Goal: Task Accomplishment & Management: Manage account settings

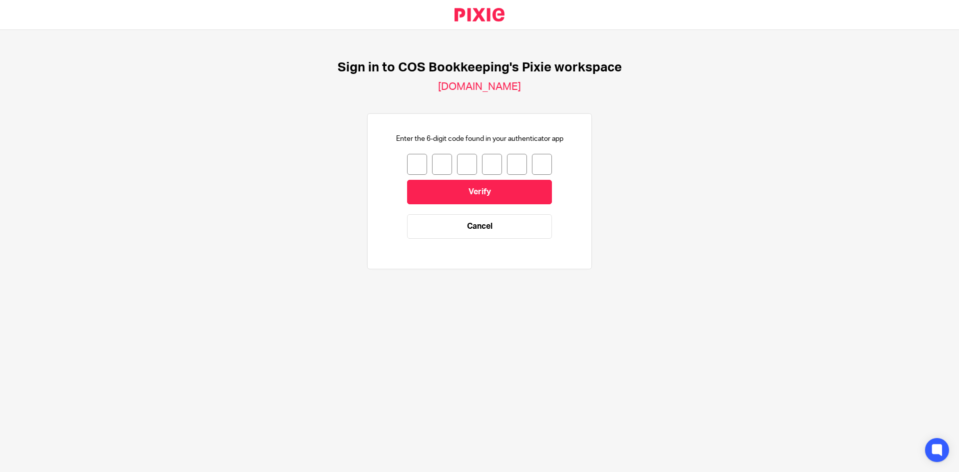
click at [411, 167] on input "number" at bounding box center [417, 164] width 20 height 21
type input "5"
type input "7"
type input "3"
type input "8"
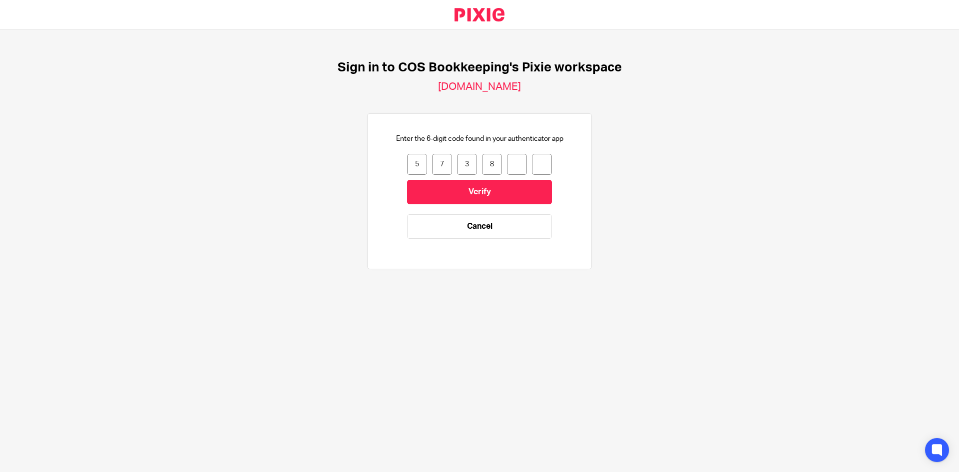
type input "0"
type input "9"
click at [435, 195] on input "Verify" at bounding box center [479, 192] width 145 height 24
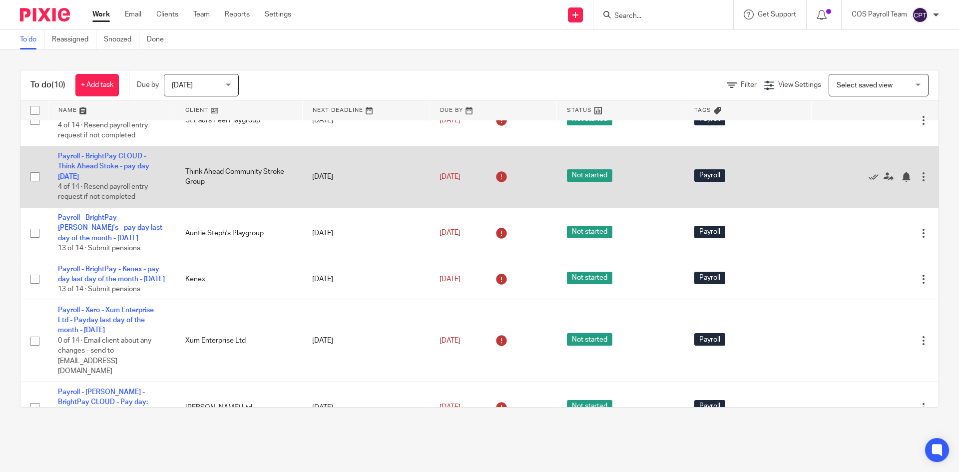
scroll to position [80, 0]
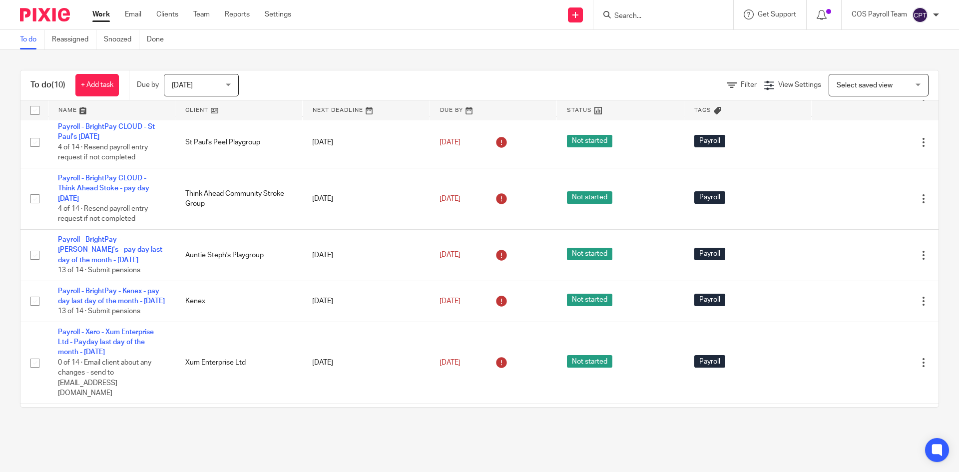
click at [235, 83] on div "Today Today" at bounding box center [201, 85] width 75 height 22
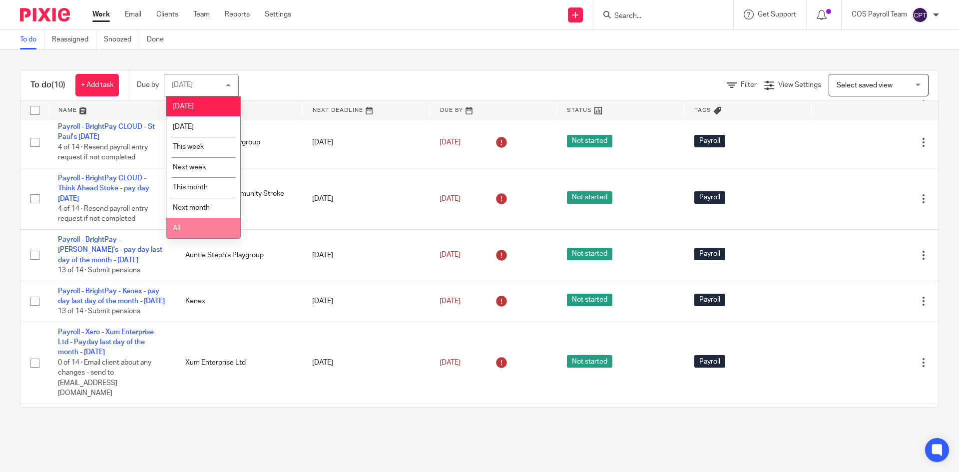
click at [183, 227] on li "All" at bounding box center [203, 228] width 74 height 20
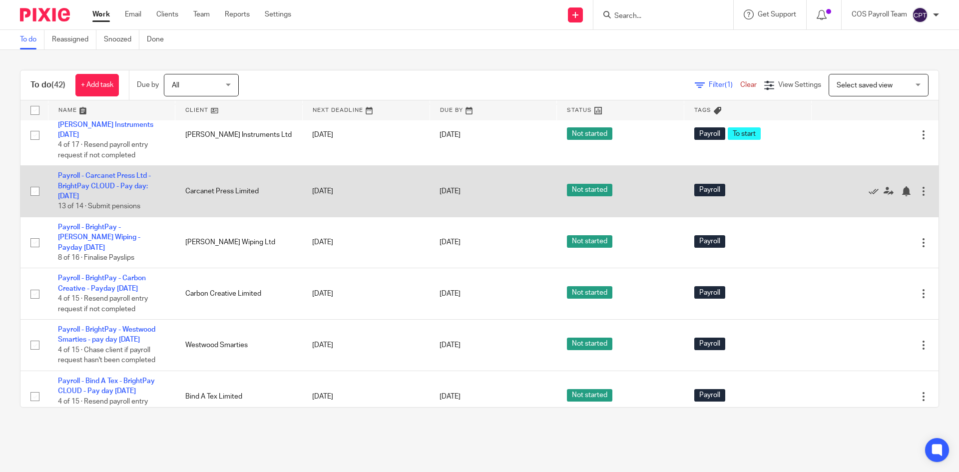
scroll to position [500, 0]
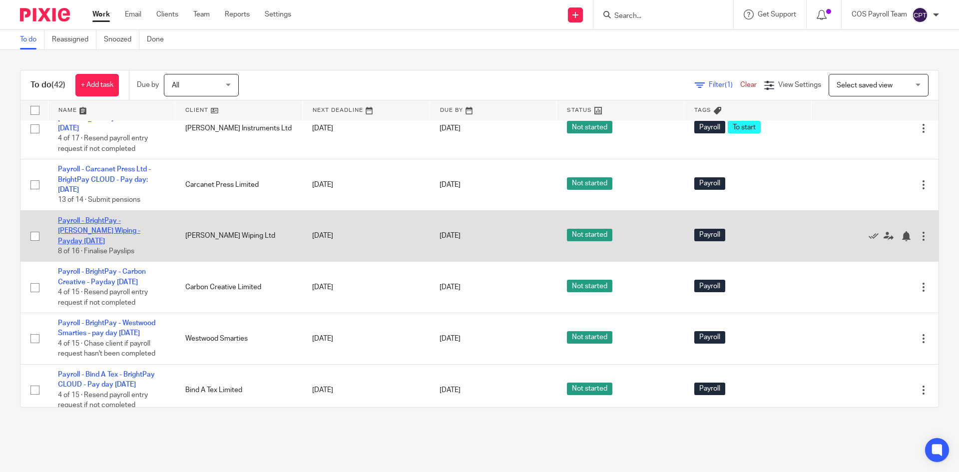
click at [105, 245] on link "Payroll - BrightPay - [PERSON_NAME] Wiping - Payday [DATE]" at bounding box center [99, 230] width 82 height 27
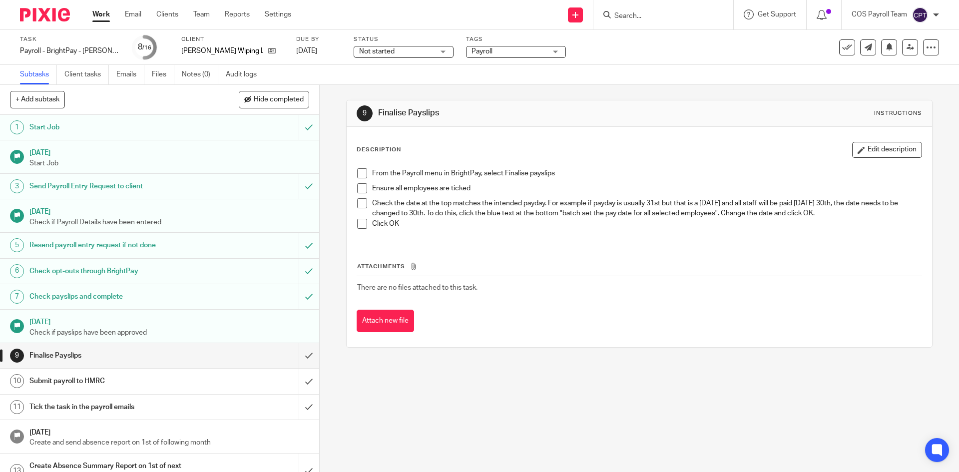
click at [359, 170] on span at bounding box center [362, 173] width 10 height 10
click at [361, 189] on span at bounding box center [362, 188] width 10 height 10
click at [357, 203] on span at bounding box center [362, 203] width 10 height 10
click at [361, 223] on span at bounding box center [362, 224] width 10 height 10
click at [294, 358] on input "submit" at bounding box center [159, 355] width 319 height 25
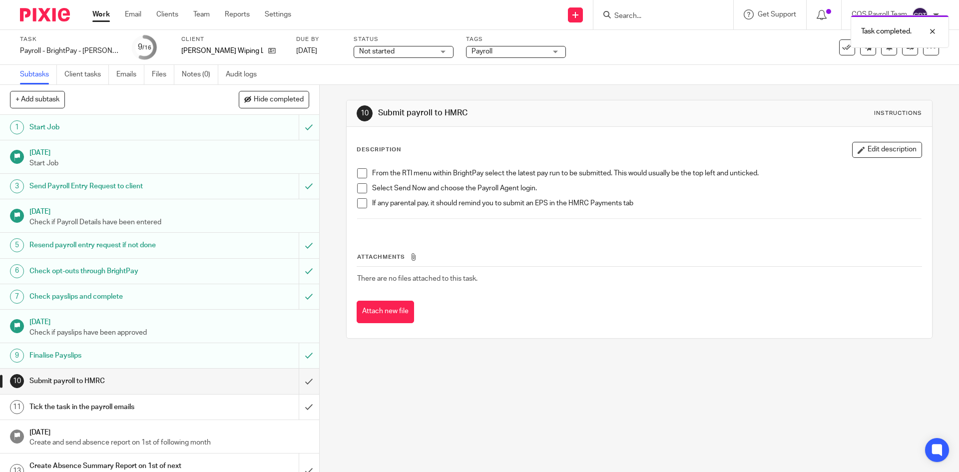
click at [361, 173] on span at bounding box center [362, 173] width 10 height 10
click at [361, 187] on span at bounding box center [362, 188] width 10 height 10
click at [358, 204] on span at bounding box center [362, 203] width 10 height 10
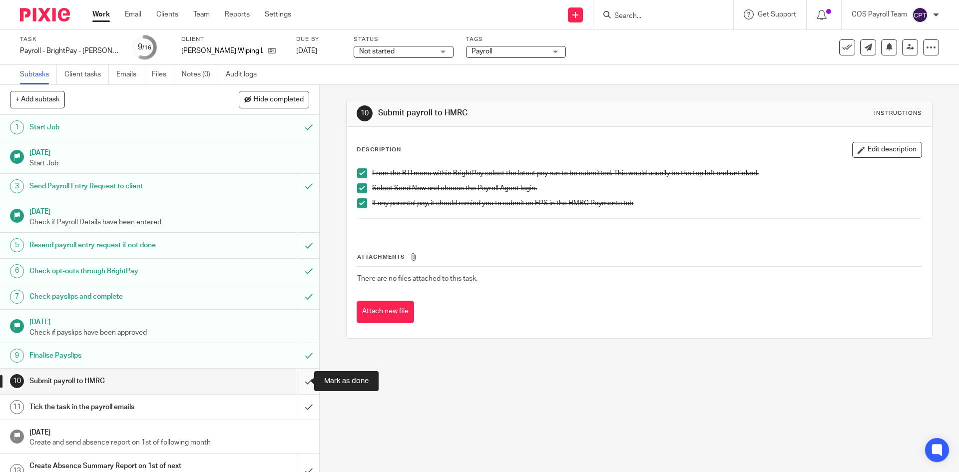
click at [300, 381] on input "submit" at bounding box center [159, 381] width 319 height 25
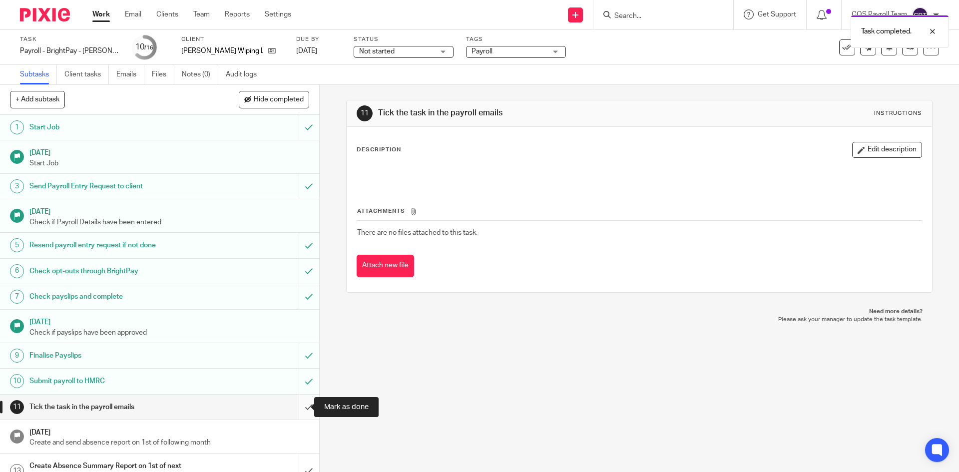
click at [298, 406] on input "submit" at bounding box center [159, 407] width 319 height 25
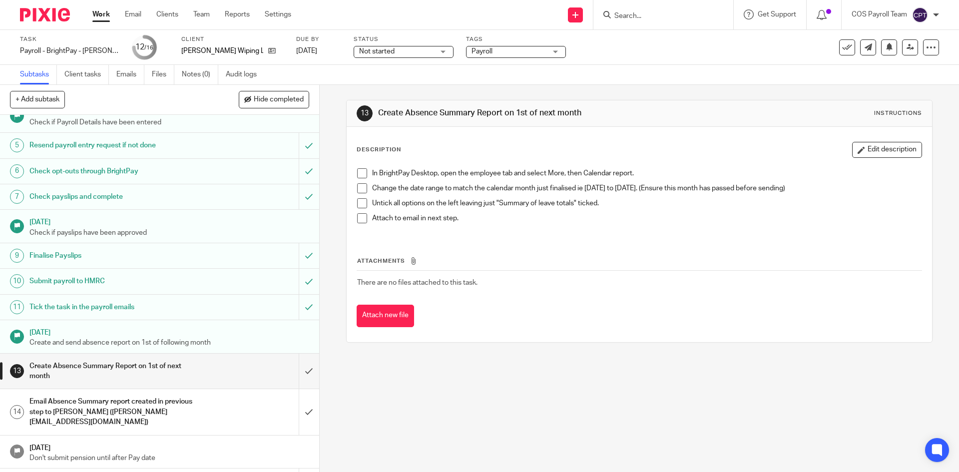
scroll to position [122, 0]
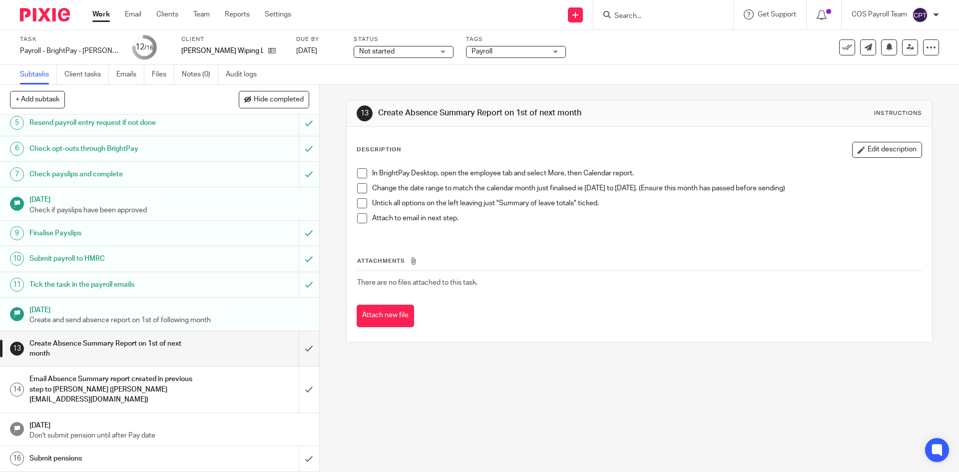
click at [99, 16] on link "Work" at bounding box center [100, 14] width 17 height 10
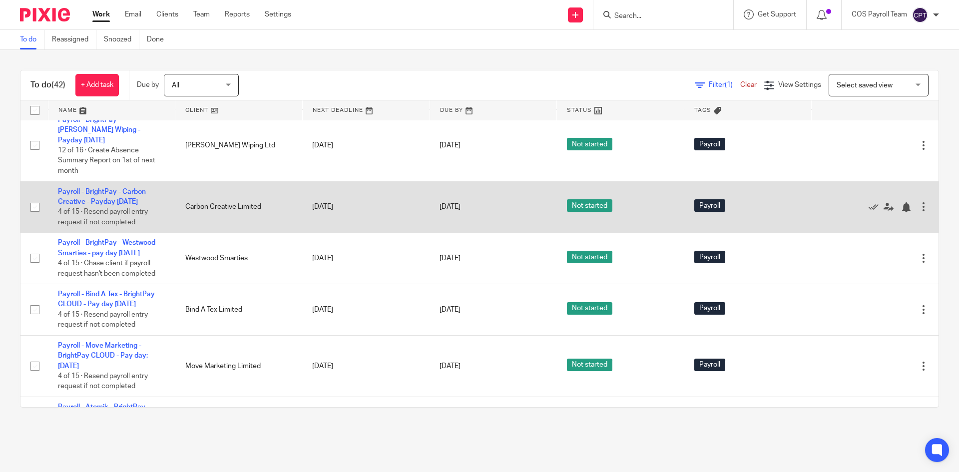
scroll to position [650, 0]
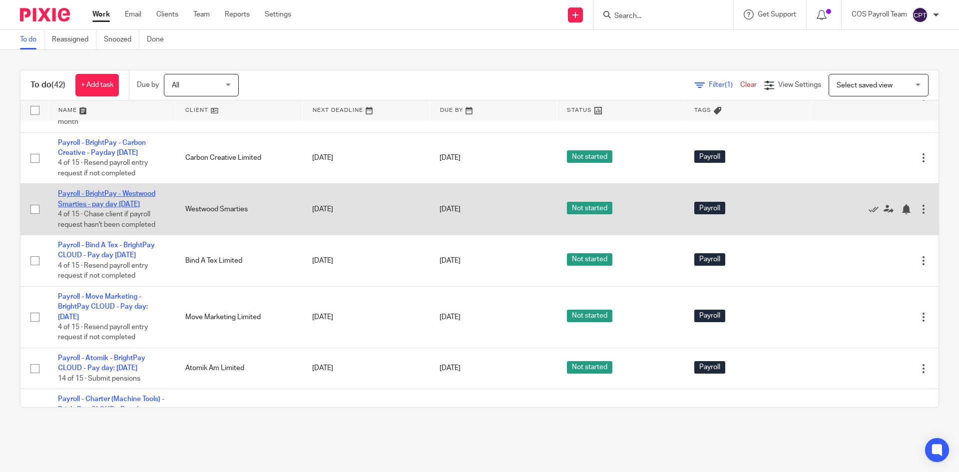
click at [99, 235] on td "Payroll - BrightPay - Westwood Smarties - pay day 25th - August 2025 4 of 15 · …" at bounding box center [111, 209] width 127 height 51
click at [99, 207] on link "Payroll - BrightPay - Westwood Smarties - pay day [DATE]" at bounding box center [106, 198] width 97 height 17
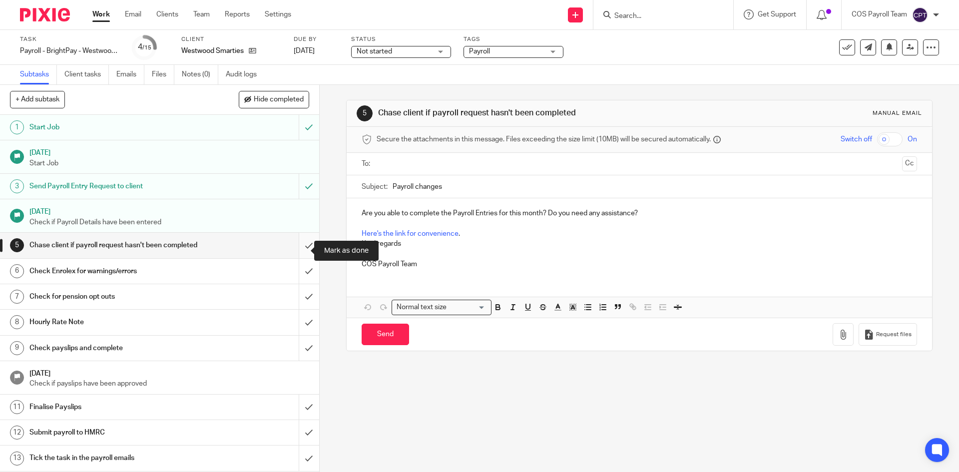
click at [298, 250] on input "submit" at bounding box center [159, 245] width 319 height 25
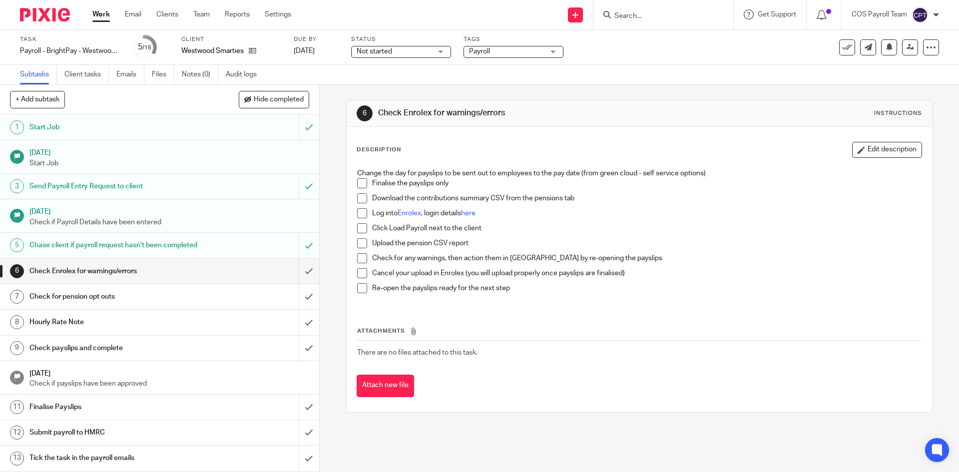
drag, startPoint x: 359, startPoint y: 183, endPoint x: 363, endPoint y: 210, distance: 27.4
click at [359, 183] on span at bounding box center [362, 183] width 10 height 10
drag, startPoint x: 409, startPoint y: 215, endPoint x: 421, endPoint y: 217, distance: 11.7
click at [409, 215] on link "Enrolex" at bounding box center [409, 213] width 23 height 7
click at [470, 213] on link "here" at bounding box center [468, 213] width 14 height 7
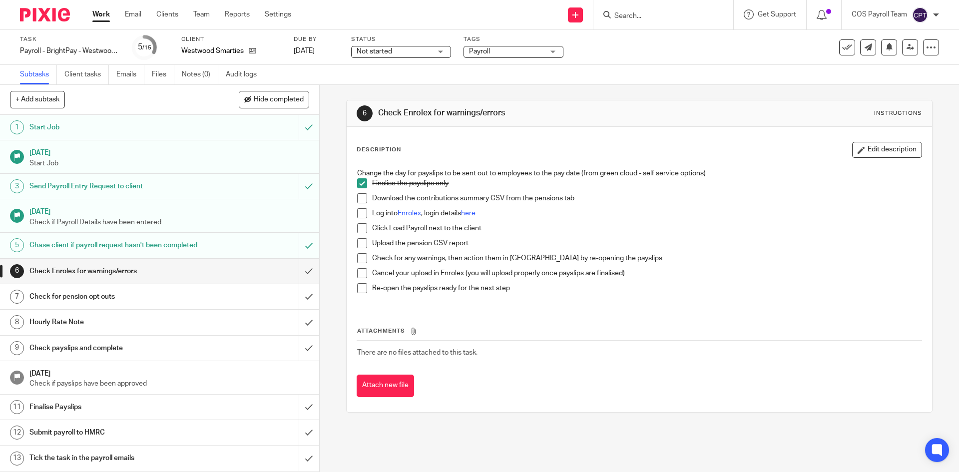
click at [360, 196] on span at bounding box center [362, 198] width 10 height 10
click at [360, 210] on span at bounding box center [362, 213] width 10 height 10
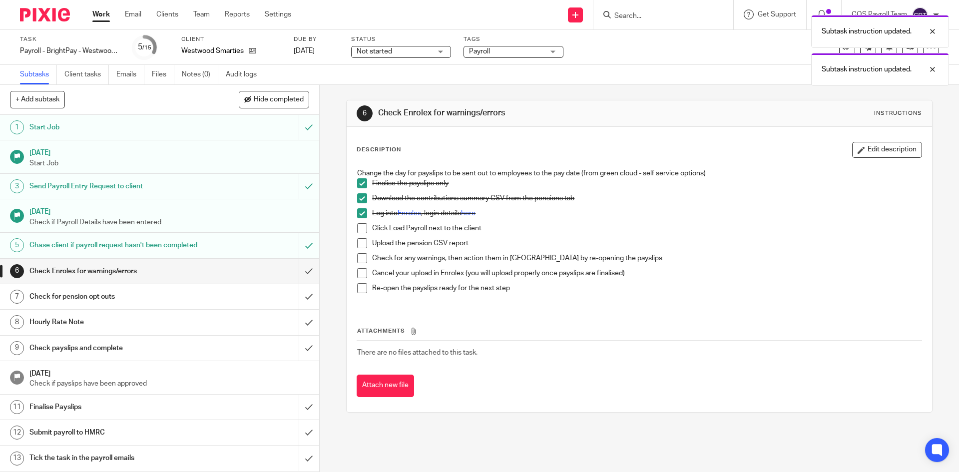
click at [359, 227] on span at bounding box center [362, 228] width 10 height 10
click at [359, 240] on span at bounding box center [362, 243] width 10 height 10
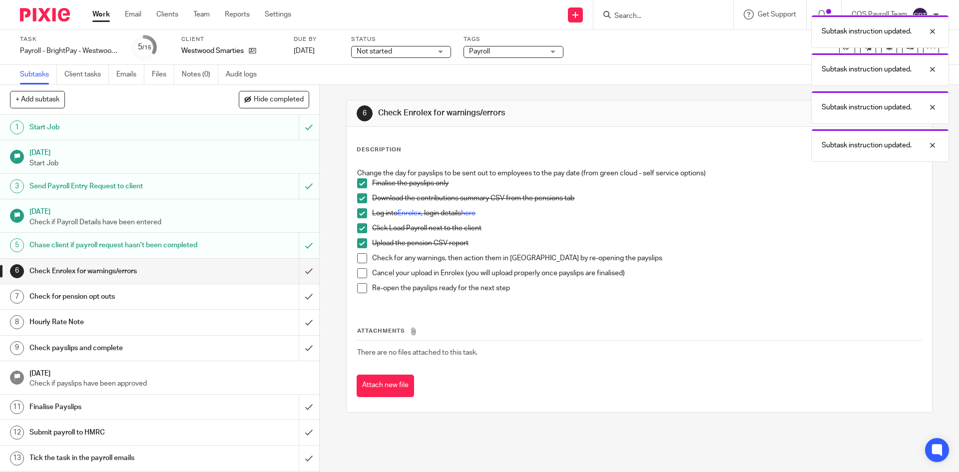
click at [359, 249] on li "Upload the pension CSV report" at bounding box center [639, 245] width 564 height 15
click at [357, 257] on span at bounding box center [362, 258] width 10 height 10
click at [358, 272] on span at bounding box center [362, 273] width 10 height 10
click at [357, 287] on span at bounding box center [362, 288] width 10 height 10
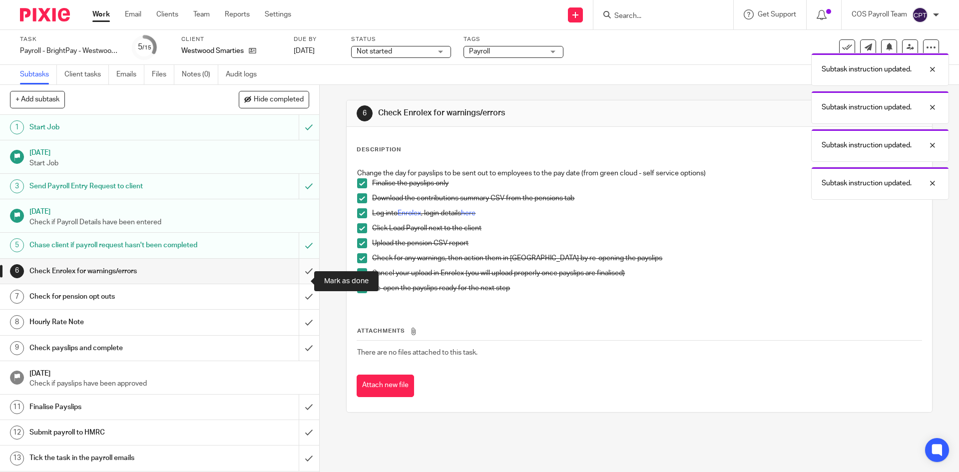
click at [293, 277] on input "submit" at bounding box center [159, 271] width 319 height 25
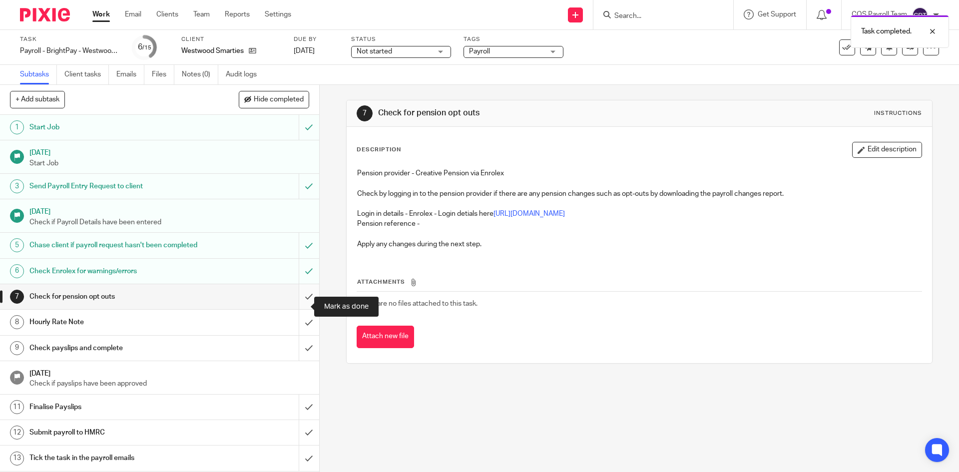
click at [298, 306] on input "submit" at bounding box center [159, 296] width 319 height 25
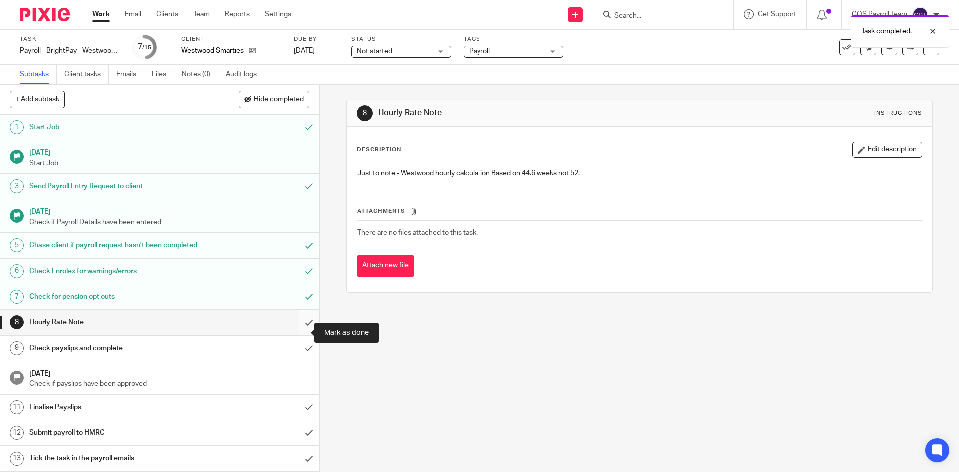
click at [298, 332] on input "submit" at bounding box center [159, 322] width 319 height 25
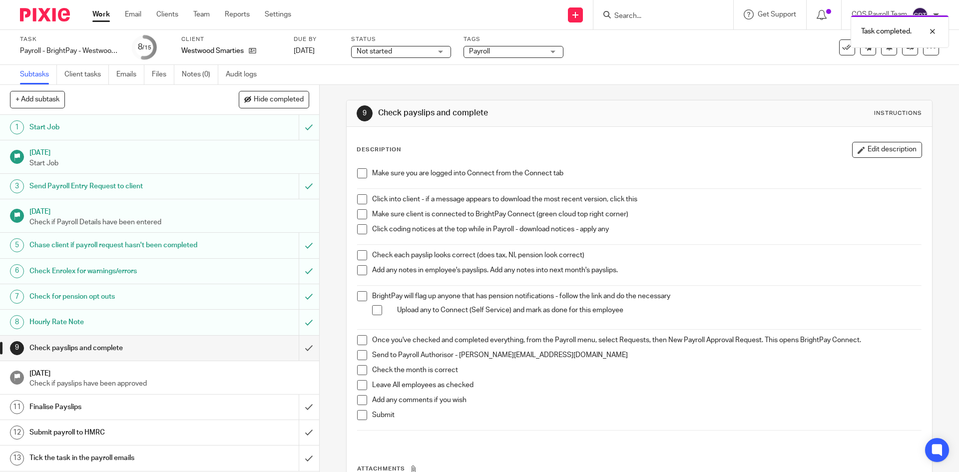
click at [359, 173] on span at bounding box center [362, 173] width 10 height 10
click at [361, 199] on span at bounding box center [362, 199] width 10 height 10
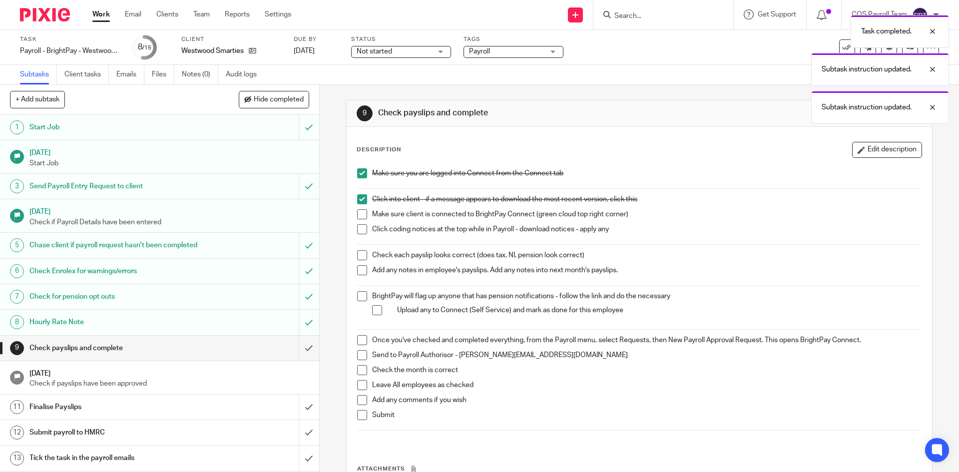
click at [359, 212] on span at bounding box center [362, 214] width 10 height 10
click at [358, 230] on span at bounding box center [362, 229] width 10 height 10
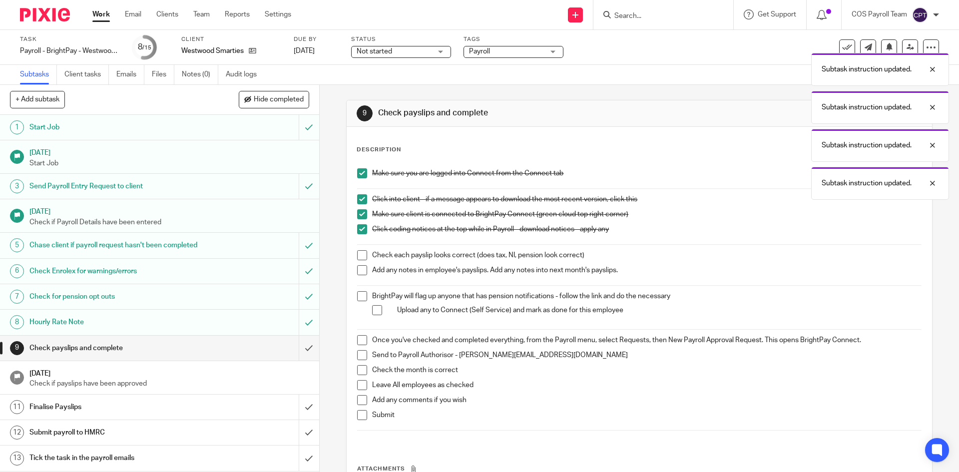
click at [357, 257] on span at bounding box center [362, 255] width 10 height 10
drag, startPoint x: 358, startPoint y: 273, endPoint x: 358, endPoint y: 290, distance: 17.0
click at [358, 274] on span at bounding box center [362, 270] width 10 height 10
drag, startPoint x: 359, startPoint y: 295, endPoint x: 378, endPoint y: 317, distance: 29.4
click at [359, 295] on span at bounding box center [362, 296] width 10 height 10
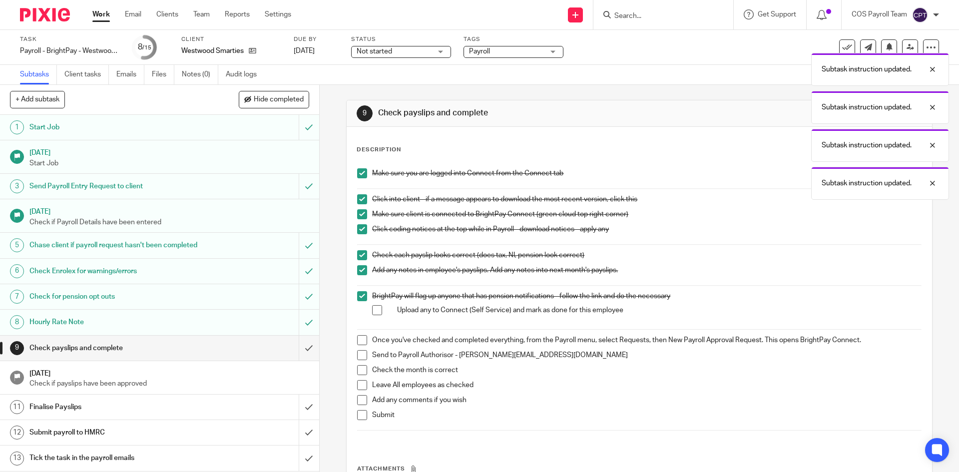
drag, startPoint x: 375, startPoint y: 309, endPoint x: 405, endPoint y: 334, distance: 38.7
click at [375, 309] on span at bounding box center [377, 310] width 10 height 10
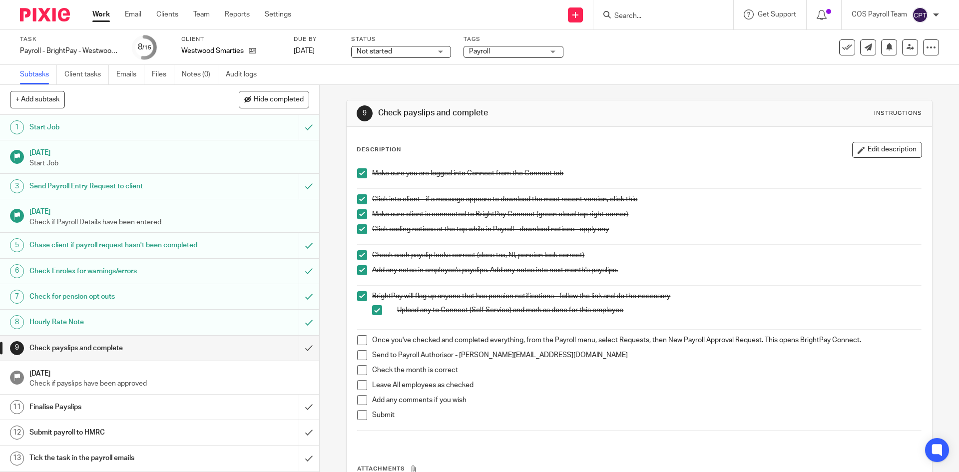
click at [359, 342] on span at bounding box center [362, 340] width 10 height 10
click at [360, 355] on span at bounding box center [362, 355] width 10 height 10
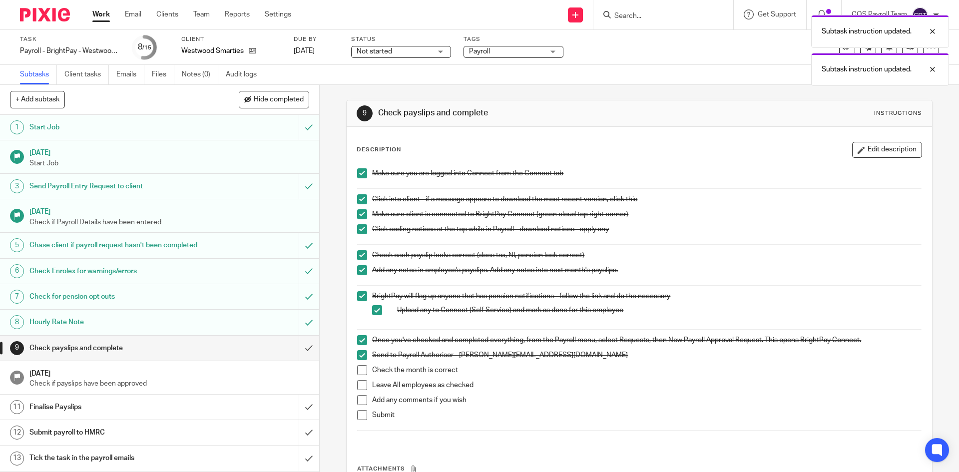
click at [362, 368] on span at bounding box center [362, 370] width 10 height 10
click at [359, 385] on span at bounding box center [362, 385] width 10 height 10
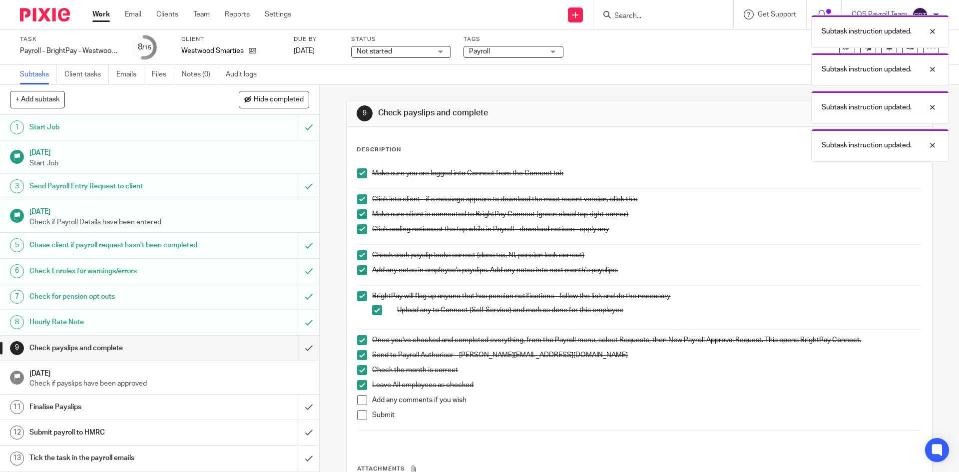
click at [359, 414] on span at bounding box center [362, 415] width 10 height 10
click at [296, 351] on input "submit" at bounding box center [159, 348] width 319 height 25
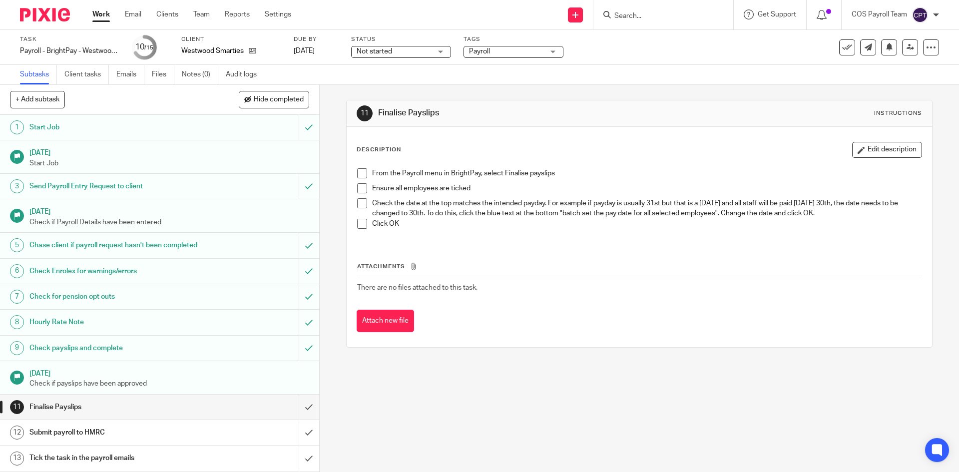
drag, startPoint x: 103, startPoint y: 18, endPoint x: 108, endPoint y: 42, distance: 24.6
click at [103, 18] on link "Work" at bounding box center [100, 14] width 17 height 10
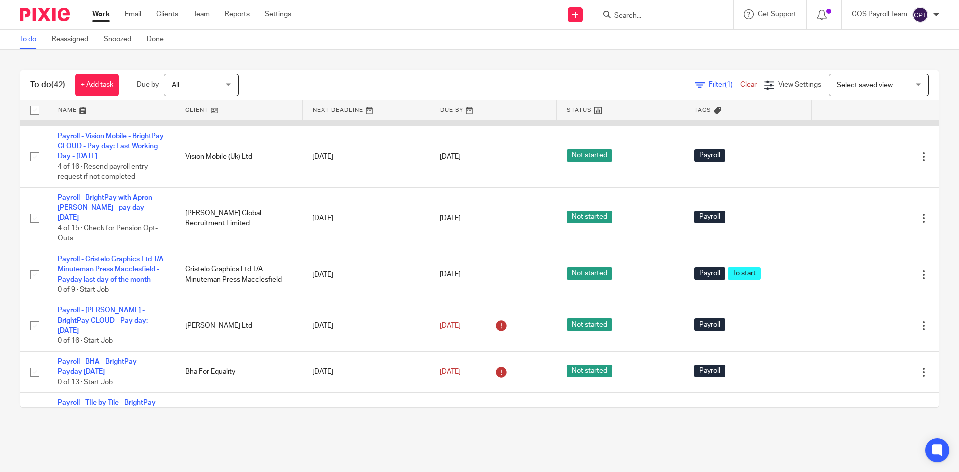
scroll to position [2049, 0]
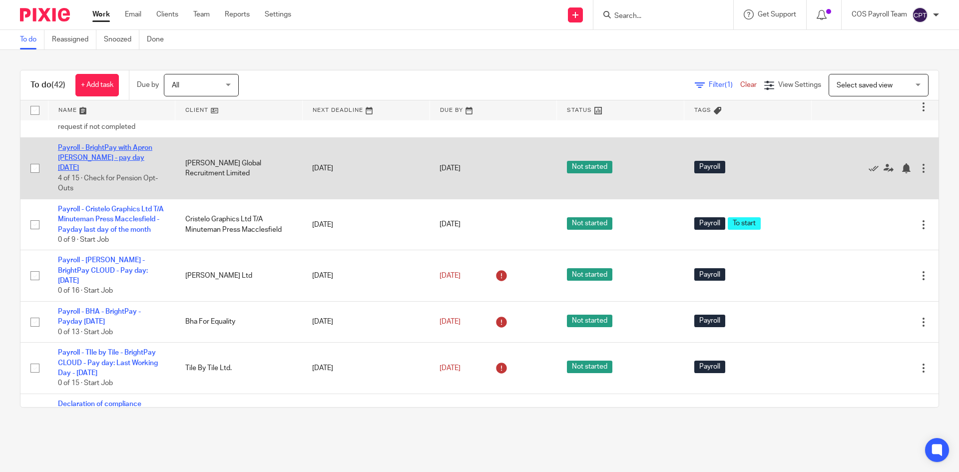
click at [121, 199] on td "Payroll - BrightPay with Apron Douglas Scott - pay day 30th - August 2025 4 of …" at bounding box center [111, 167] width 127 height 61
click at [106, 172] on link "Payroll - BrightPay with Apron [PERSON_NAME] - pay day [DATE]" at bounding box center [105, 157] width 94 height 27
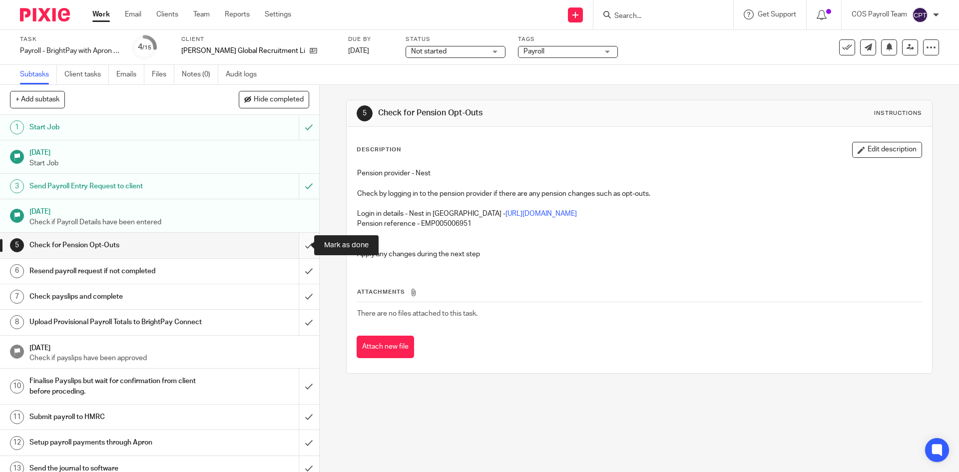
click at [296, 245] on input "submit" at bounding box center [159, 245] width 319 height 25
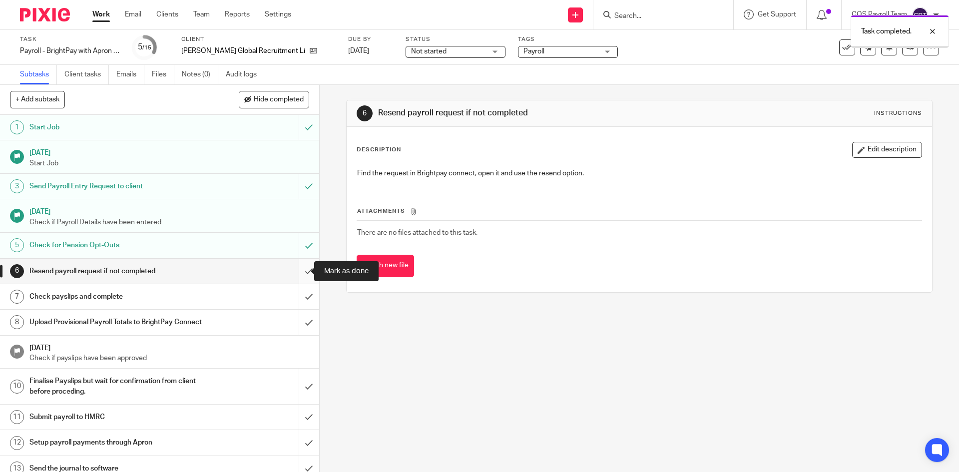
click at [299, 273] on input "submit" at bounding box center [159, 271] width 319 height 25
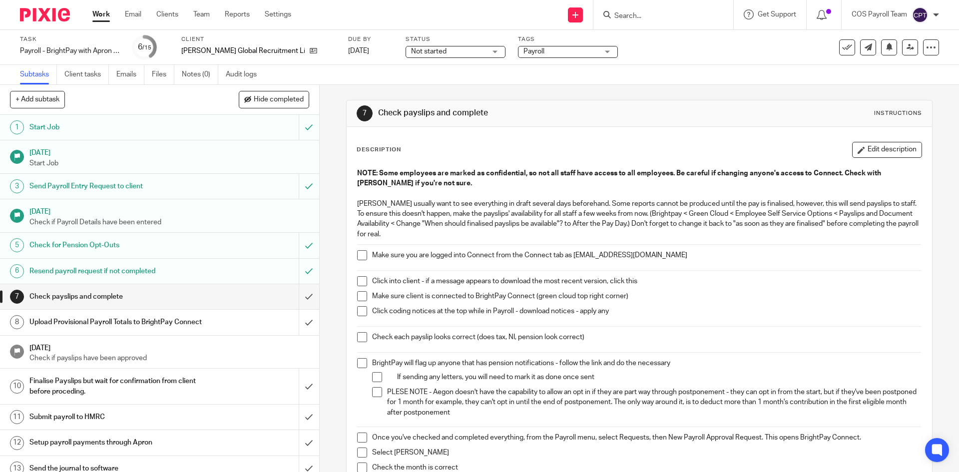
click at [360, 255] on span at bounding box center [362, 255] width 10 height 10
click at [361, 281] on span at bounding box center [362, 281] width 10 height 10
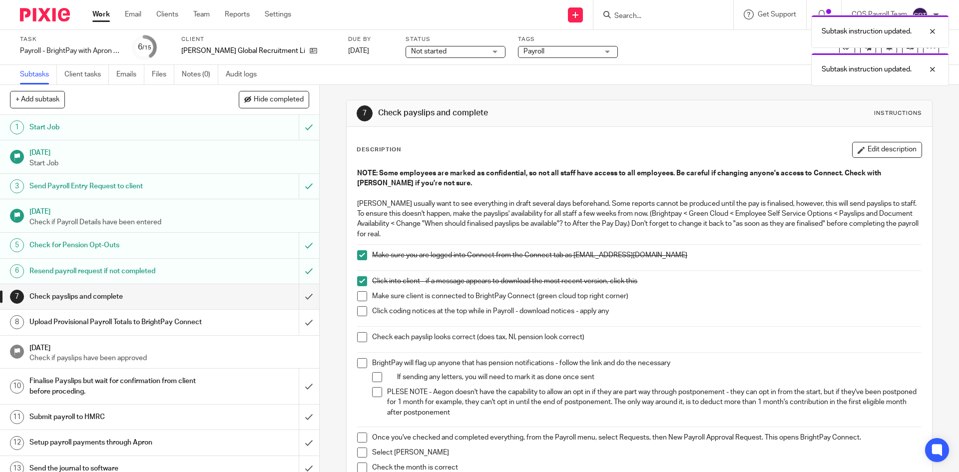
click at [359, 295] on span at bounding box center [362, 296] width 10 height 10
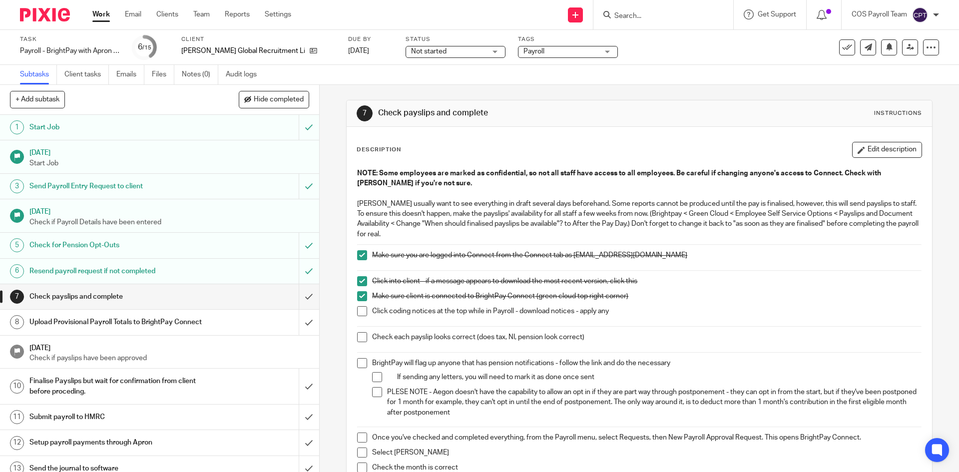
click at [359, 314] on span at bounding box center [362, 311] width 10 height 10
drag, startPoint x: 363, startPoint y: 337, endPoint x: 363, endPoint y: 351, distance: 14.0
click at [363, 337] on span at bounding box center [362, 337] width 10 height 10
click at [362, 362] on span at bounding box center [362, 363] width 10 height 10
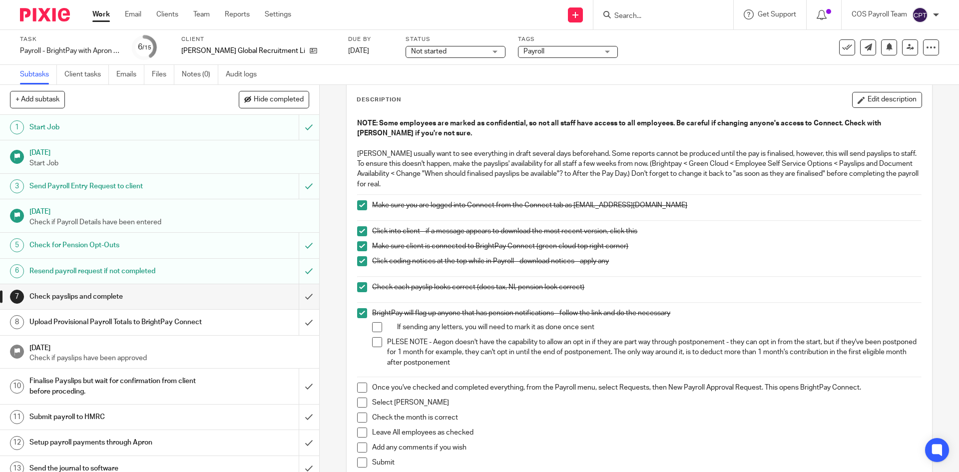
drag, startPoint x: 357, startPoint y: 387, endPoint x: 357, endPoint y: 395, distance: 8.0
click at [357, 387] on span at bounding box center [362, 388] width 10 height 10
click at [357, 401] on span at bounding box center [362, 403] width 10 height 10
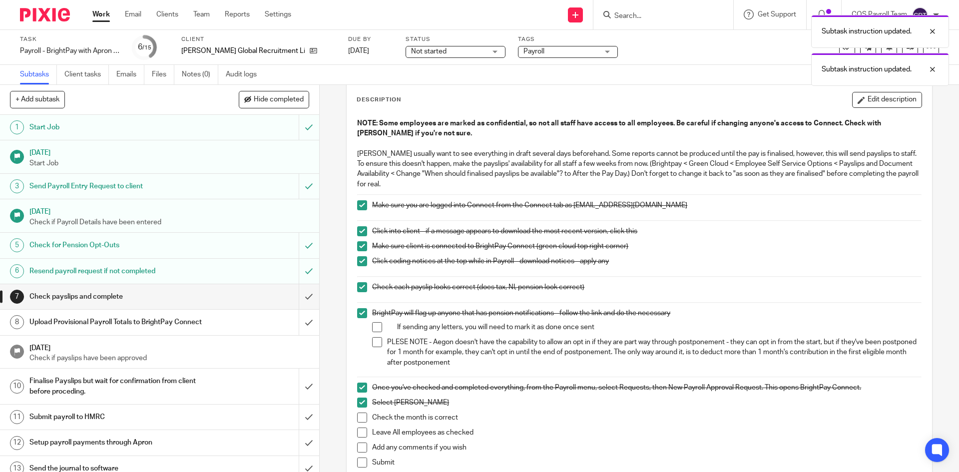
click at [357, 417] on span at bounding box center [362, 418] width 10 height 10
click at [357, 430] on span at bounding box center [362, 433] width 10 height 10
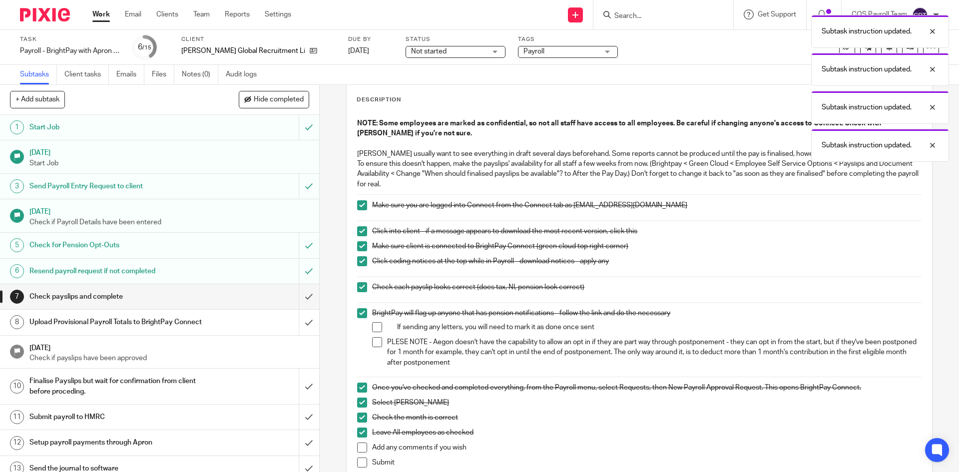
click at [358, 451] on span at bounding box center [362, 448] width 10 height 10
click at [360, 465] on span at bounding box center [362, 463] width 10 height 10
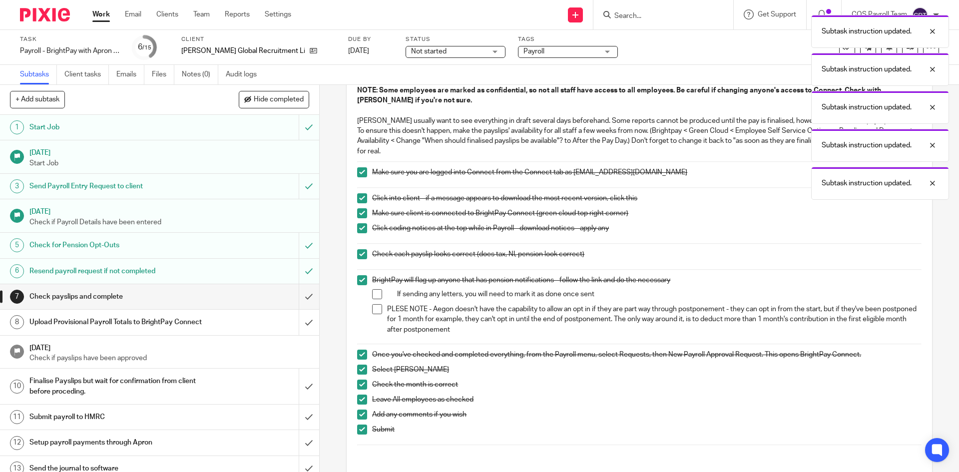
scroll to position [150, 0]
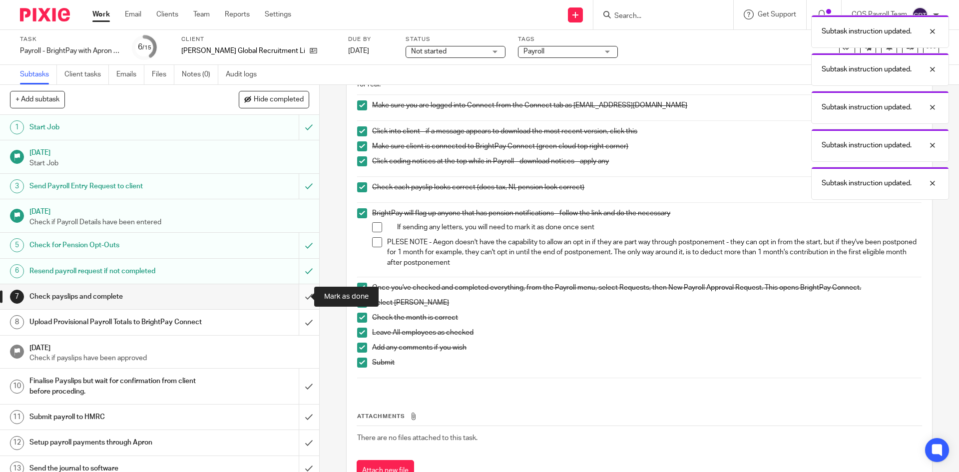
click at [298, 297] on input "submit" at bounding box center [159, 296] width 319 height 25
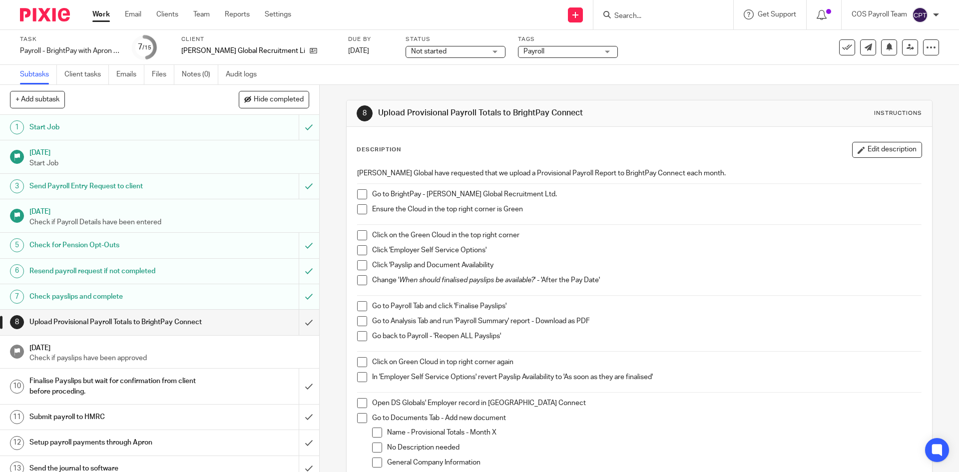
drag, startPoint x: 359, startPoint y: 192, endPoint x: 357, endPoint y: 206, distance: 14.1
click at [359, 192] on span at bounding box center [362, 194] width 10 height 10
click at [357, 211] on span at bounding box center [362, 209] width 10 height 10
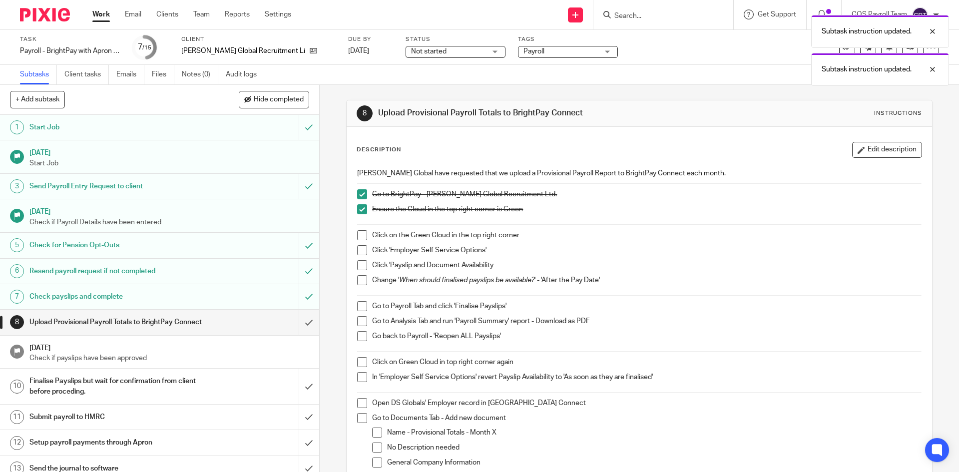
click at [359, 234] on span at bounding box center [362, 235] width 10 height 10
click at [358, 247] on span at bounding box center [362, 250] width 10 height 10
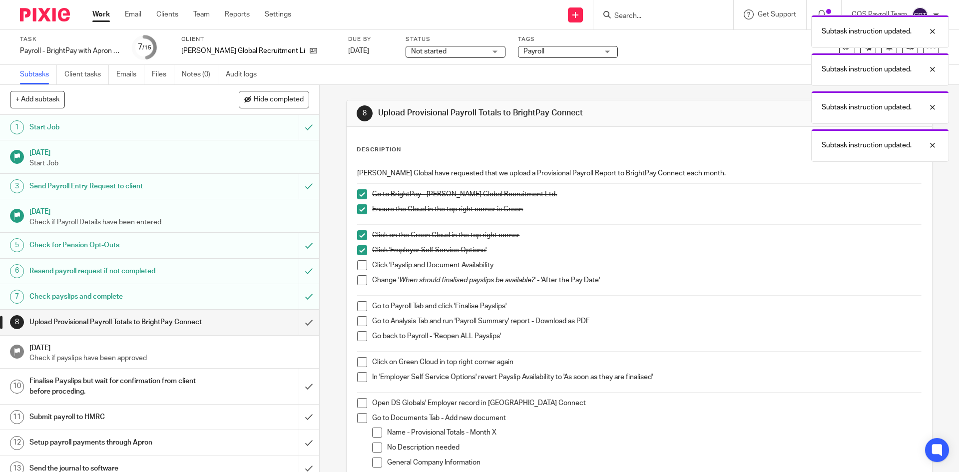
click at [358, 267] on span at bounding box center [362, 265] width 10 height 10
click at [357, 281] on span at bounding box center [362, 280] width 10 height 10
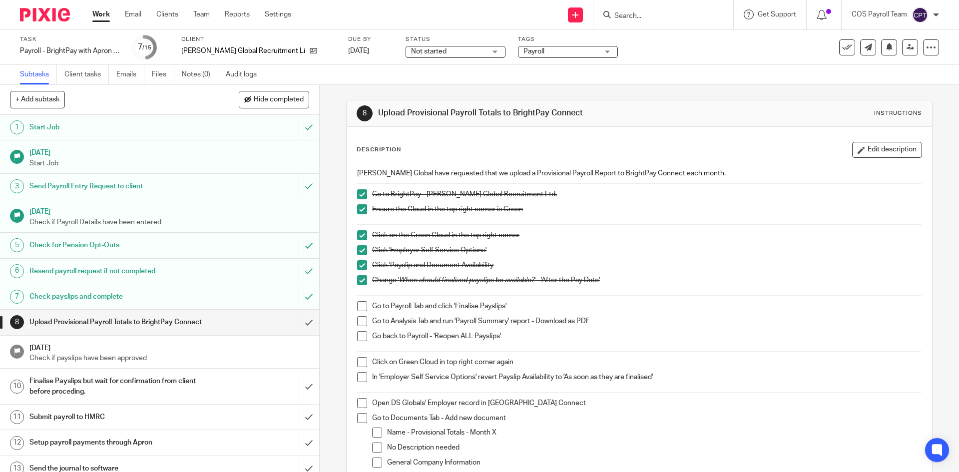
click at [360, 305] on span at bounding box center [362, 306] width 10 height 10
click at [360, 319] on span at bounding box center [362, 321] width 10 height 10
click at [359, 335] on span at bounding box center [362, 336] width 10 height 10
click at [360, 364] on span at bounding box center [362, 362] width 10 height 10
click at [360, 376] on span at bounding box center [362, 377] width 10 height 10
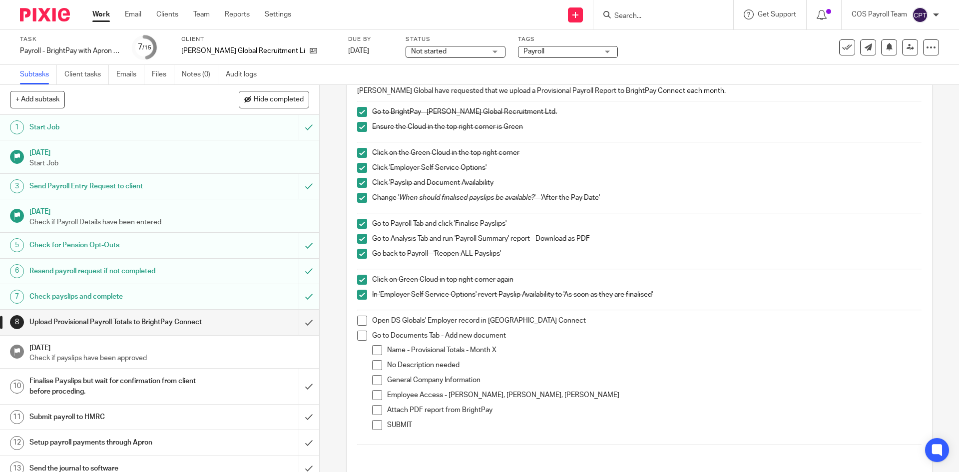
scroll to position [100, 0]
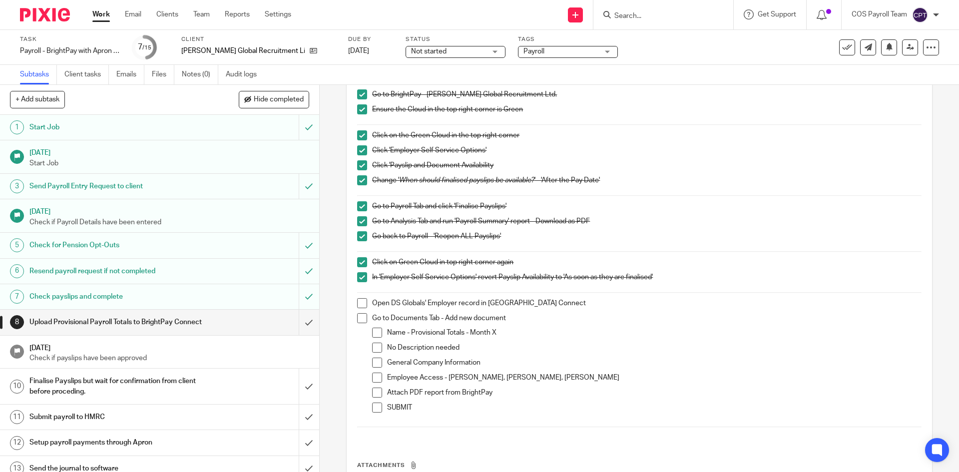
click at [359, 302] on span at bounding box center [362, 303] width 10 height 10
click at [358, 319] on span at bounding box center [362, 318] width 10 height 10
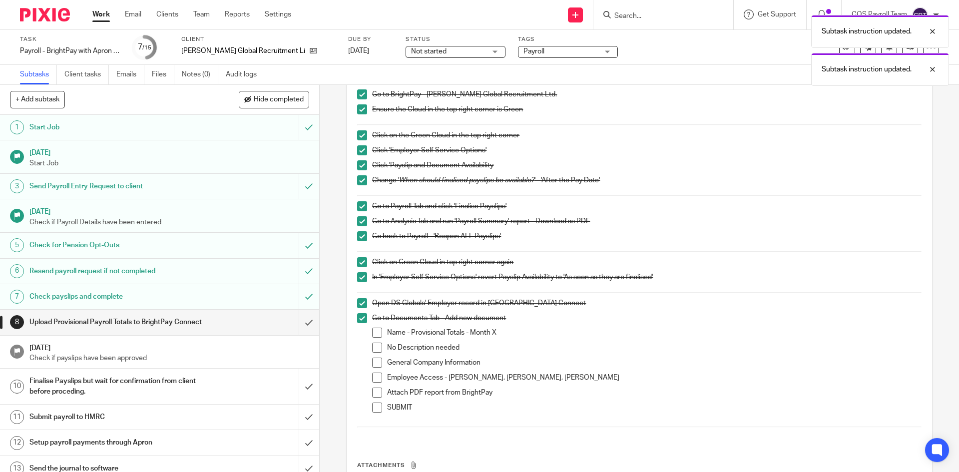
click at [372, 332] on span at bounding box center [377, 333] width 10 height 10
click at [374, 345] on span at bounding box center [377, 348] width 10 height 10
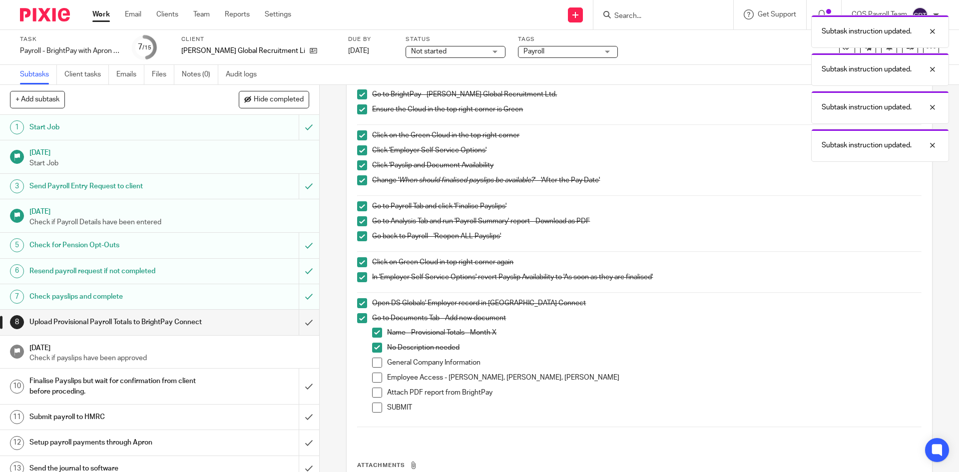
click at [372, 362] on span at bounding box center [377, 363] width 10 height 10
click at [374, 379] on span at bounding box center [377, 378] width 10 height 10
click at [376, 391] on span at bounding box center [377, 393] width 10 height 10
click at [376, 406] on span at bounding box center [377, 408] width 10 height 10
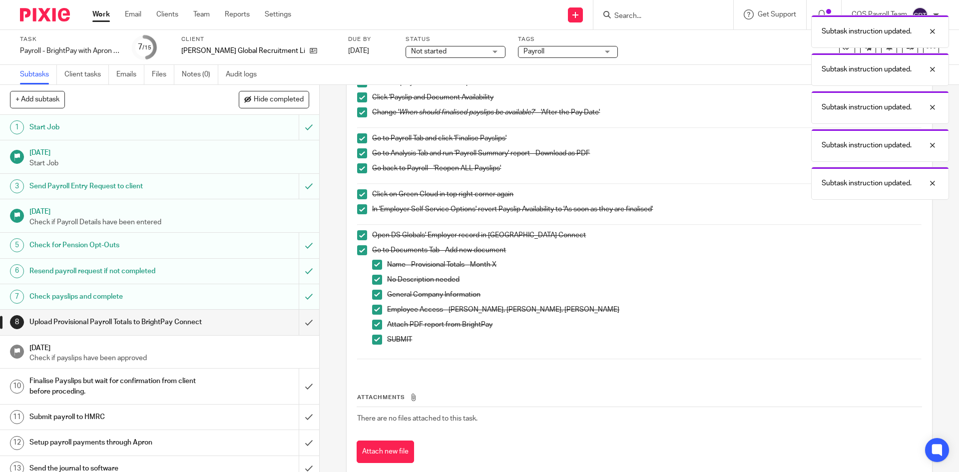
scroll to position [189, 0]
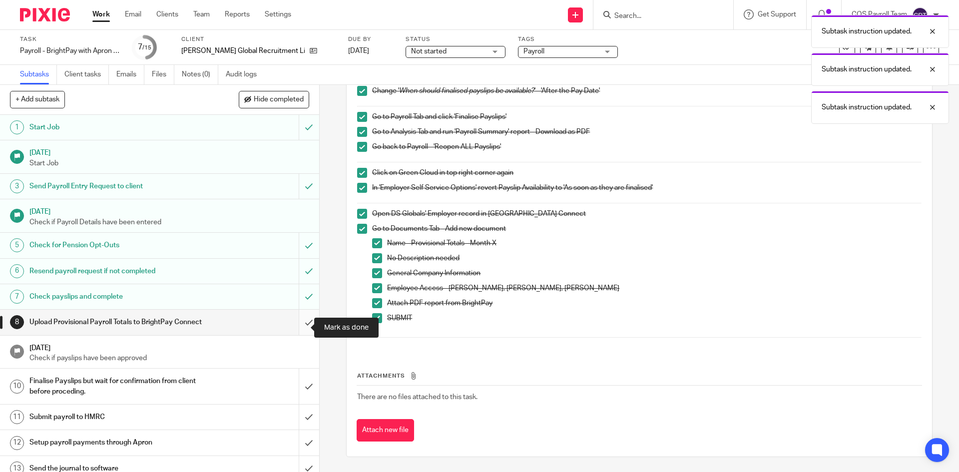
click at [298, 328] on input "submit" at bounding box center [159, 322] width 319 height 25
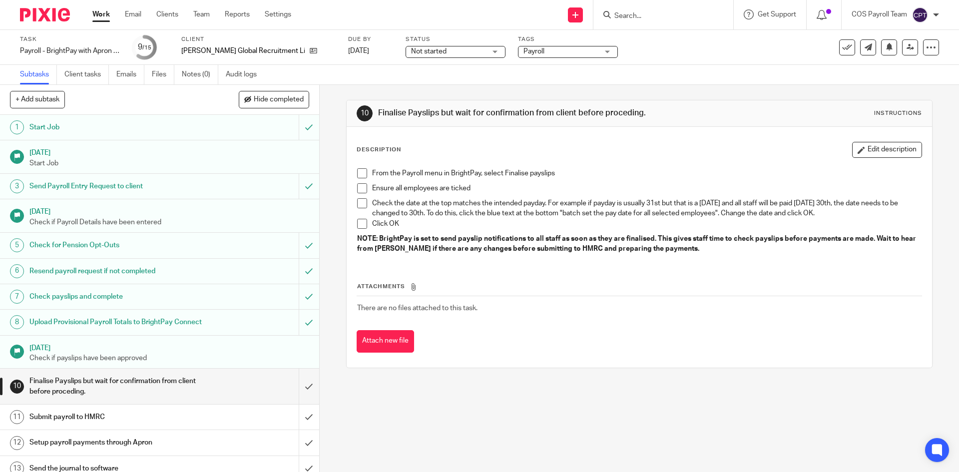
drag, startPoint x: 358, startPoint y: 173, endPoint x: 358, endPoint y: 185, distance: 11.5
click at [358, 173] on span at bounding box center [362, 173] width 10 height 10
click at [358, 185] on span at bounding box center [362, 188] width 10 height 10
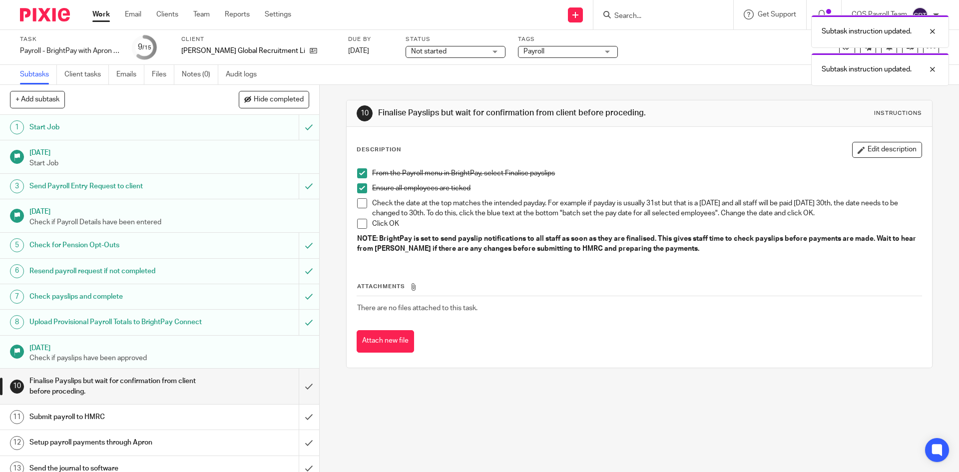
click at [359, 203] on span at bounding box center [362, 203] width 10 height 10
click at [358, 225] on span at bounding box center [362, 224] width 10 height 10
click at [297, 397] on input "submit" at bounding box center [159, 386] width 319 height 35
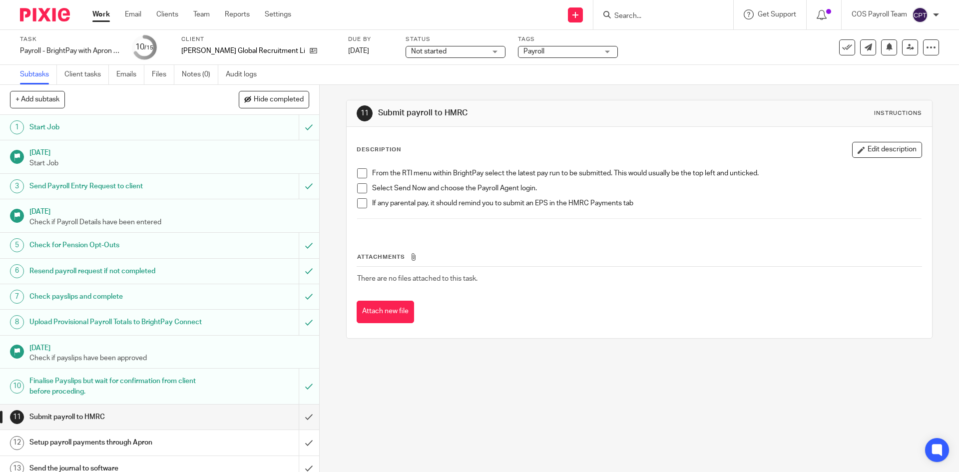
click at [360, 172] on span at bounding box center [362, 173] width 10 height 10
click at [358, 188] on span at bounding box center [362, 188] width 10 height 10
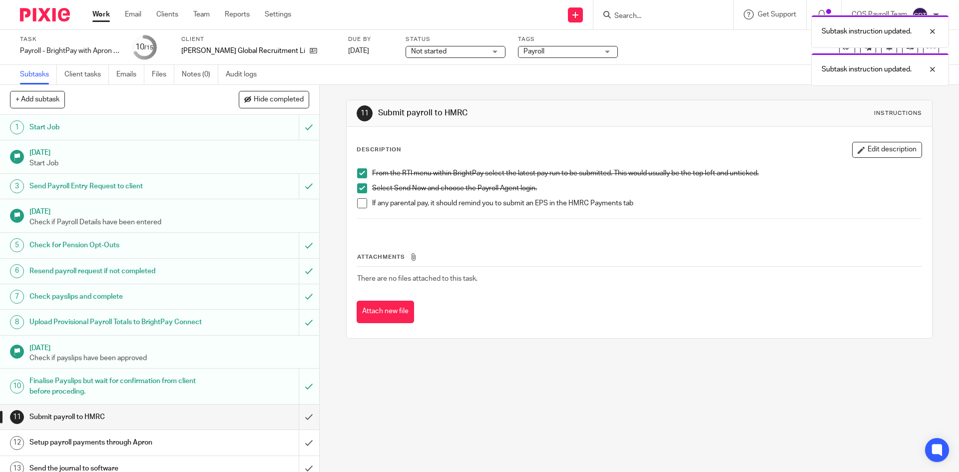
click at [357, 202] on span at bounding box center [362, 203] width 10 height 10
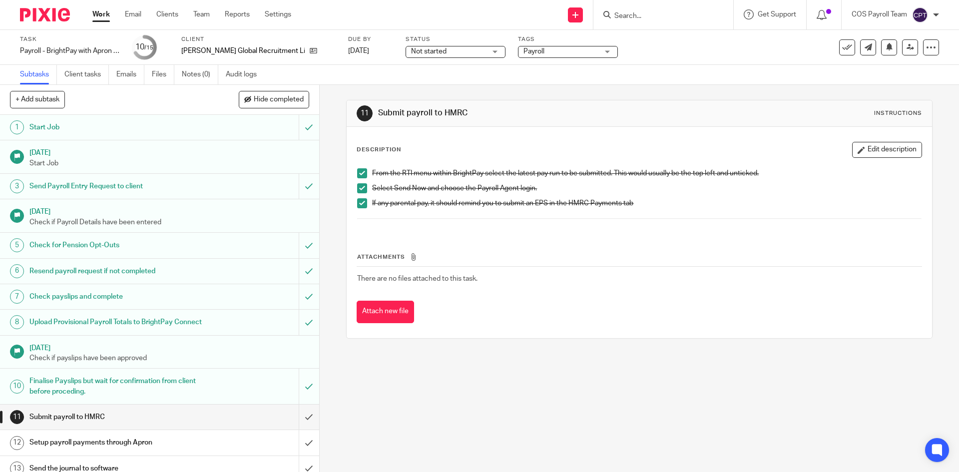
click at [240, 389] on div "Finalise Payslips but wait for confirmation from client before proceding." at bounding box center [158, 386] width 259 height 25
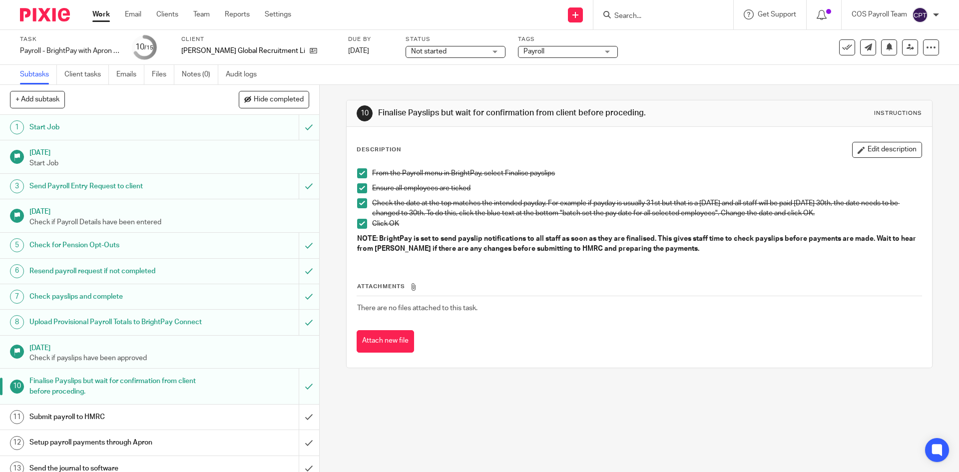
drag, startPoint x: 223, startPoint y: 422, endPoint x: 234, endPoint y: 425, distance: 11.9
click at [223, 422] on div "Submit payroll to HMRC" at bounding box center [158, 417] width 259 height 15
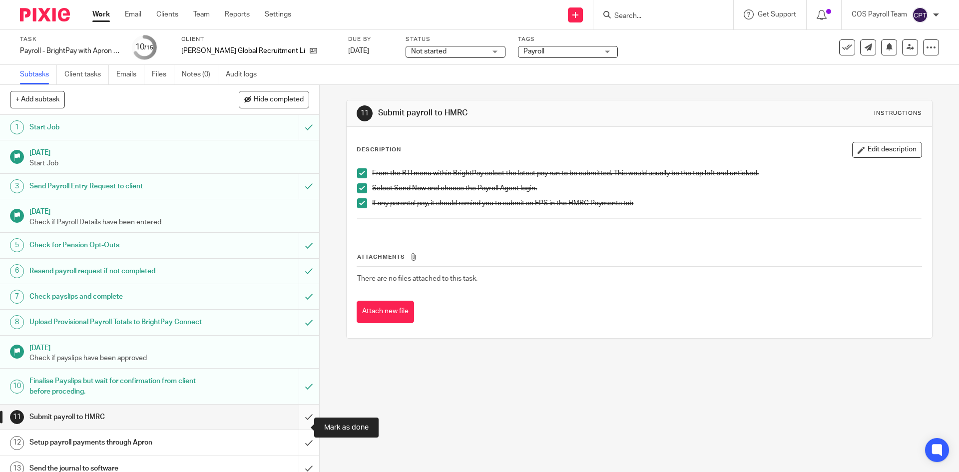
click at [299, 428] on input "submit" at bounding box center [159, 417] width 319 height 25
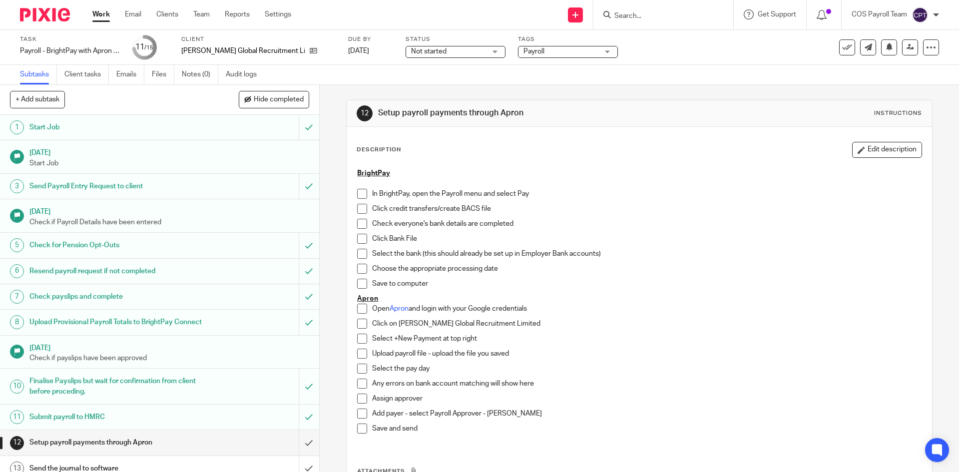
click at [102, 19] on link "Work" at bounding box center [100, 14] width 17 height 10
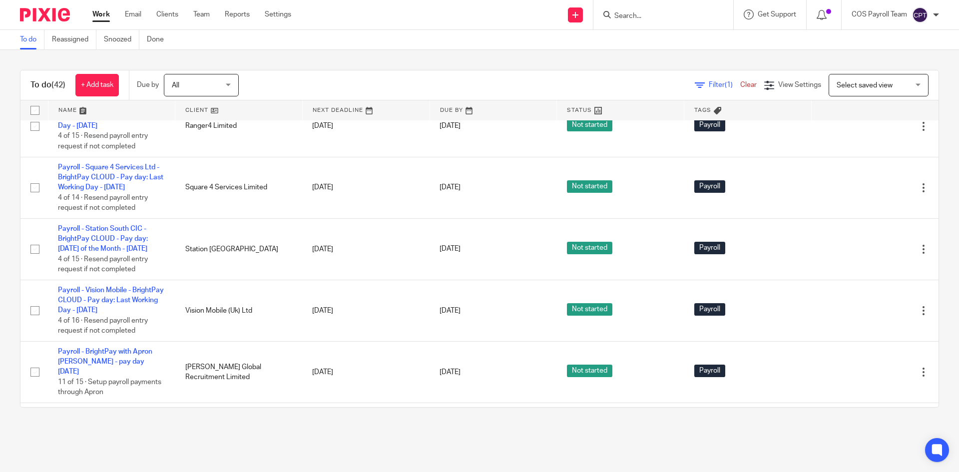
scroll to position [1849, 0]
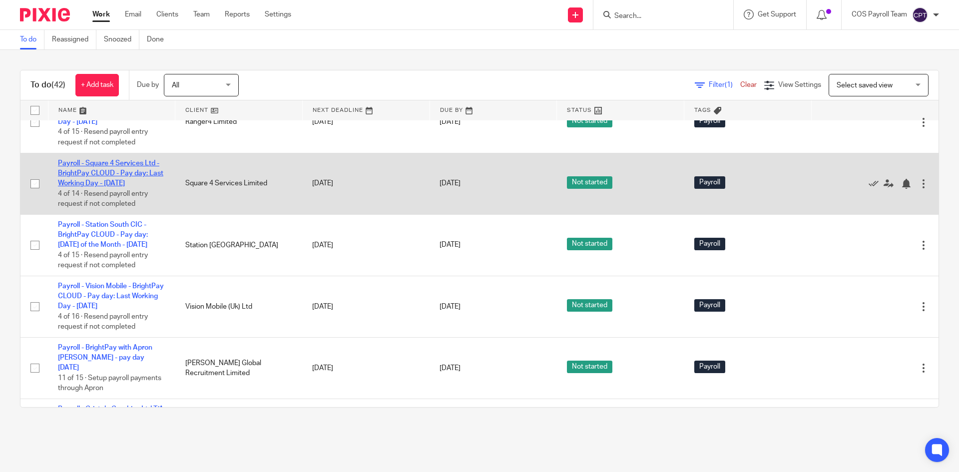
click at [99, 187] on link "Payroll - Square 4 Services Ltd - BrightPay CLOUD - Pay day: Last Working Day -…" at bounding box center [110, 173] width 105 height 27
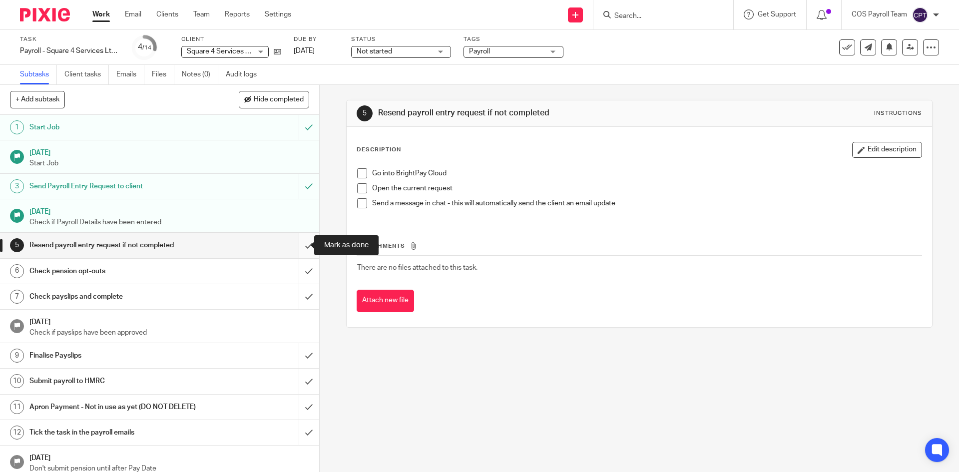
click at [299, 244] on input "submit" at bounding box center [159, 245] width 319 height 25
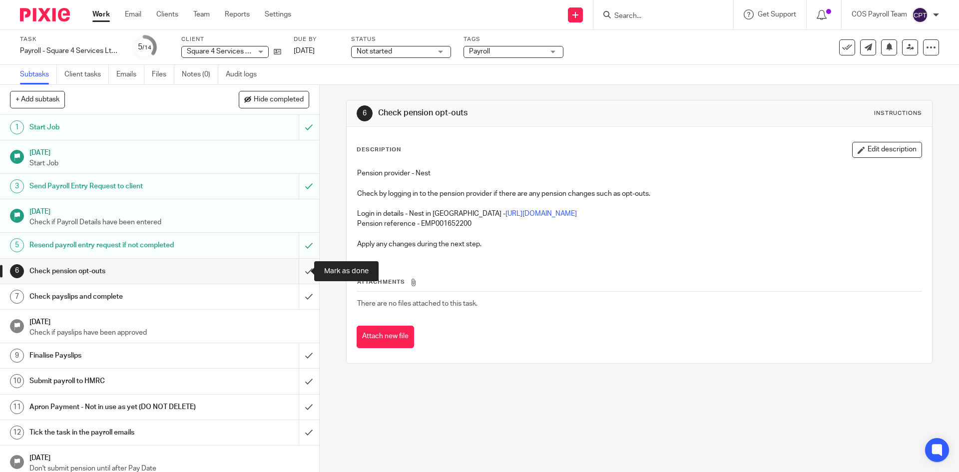
click at [300, 273] on input "submit" at bounding box center [159, 271] width 319 height 25
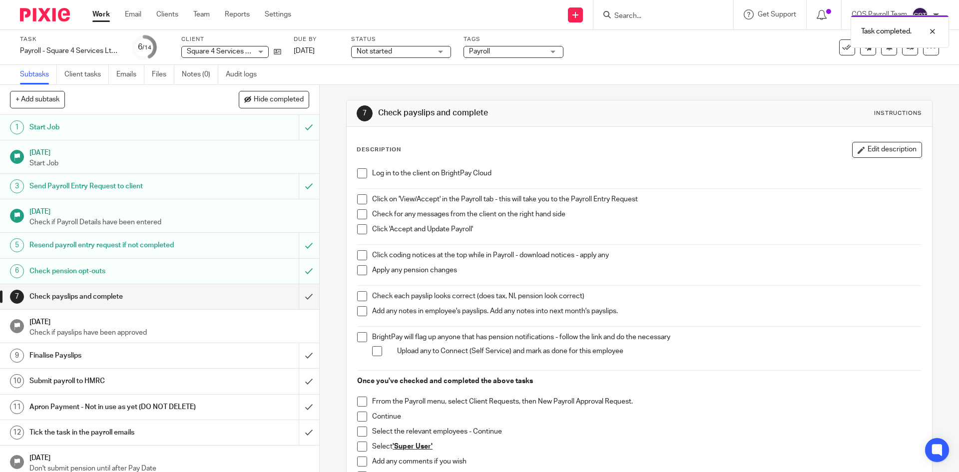
drag, startPoint x: 357, startPoint y: 170, endPoint x: 353, endPoint y: 200, distance: 30.7
click at [357, 170] on span at bounding box center [362, 173] width 10 height 10
drag, startPoint x: 359, startPoint y: 198, endPoint x: 357, endPoint y: 213, distance: 14.7
click at [359, 198] on span at bounding box center [362, 199] width 10 height 10
click at [361, 214] on span at bounding box center [362, 214] width 10 height 10
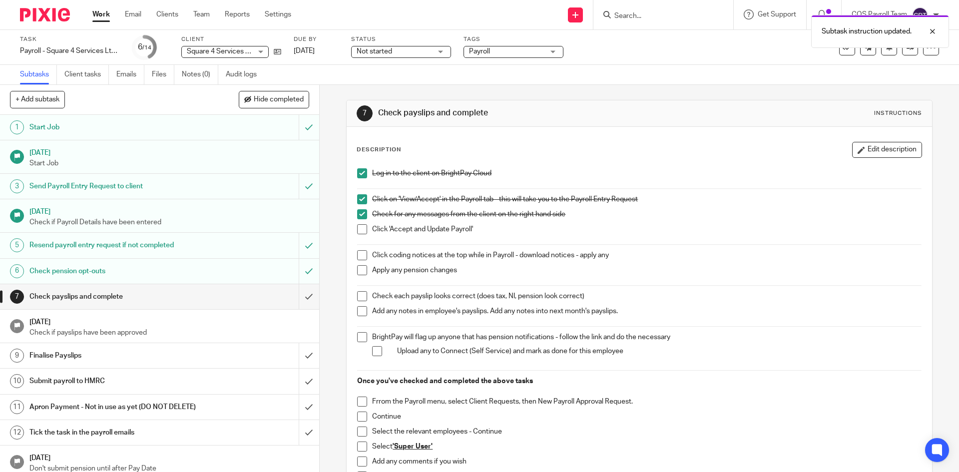
click at [357, 228] on span at bounding box center [362, 229] width 10 height 10
click at [362, 257] on span at bounding box center [362, 255] width 10 height 10
click at [361, 265] on ul "Click coding notices at the top while in Payroll - download notices - apply any…" at bounding box center [639, 265] width 564 height 30
drag, startPoint x: 360, startPoint y: 269, endPoint x: 360, endPoint y: 285, distance: 16.0
click at [360, 270] on span at bounding box center [362, 270] width 10 height 10
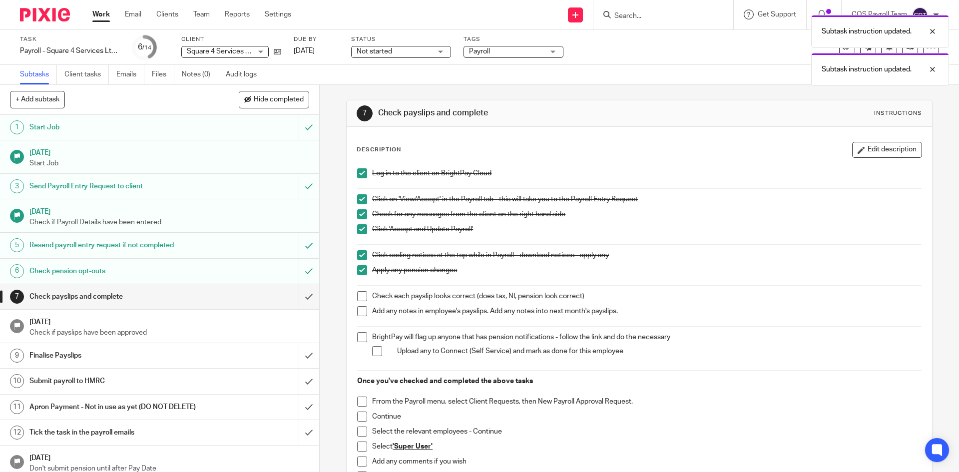
click at [360, 296] on span at bounding box center [362, 296] width 10 height 10
drag, startPoint x: 358, startPoint y: 308, endPoint x: 360, endPoint y: 316, distance: 8.1
click at [358, 308] on span at bounding box center [362, 311] width 10 height 10
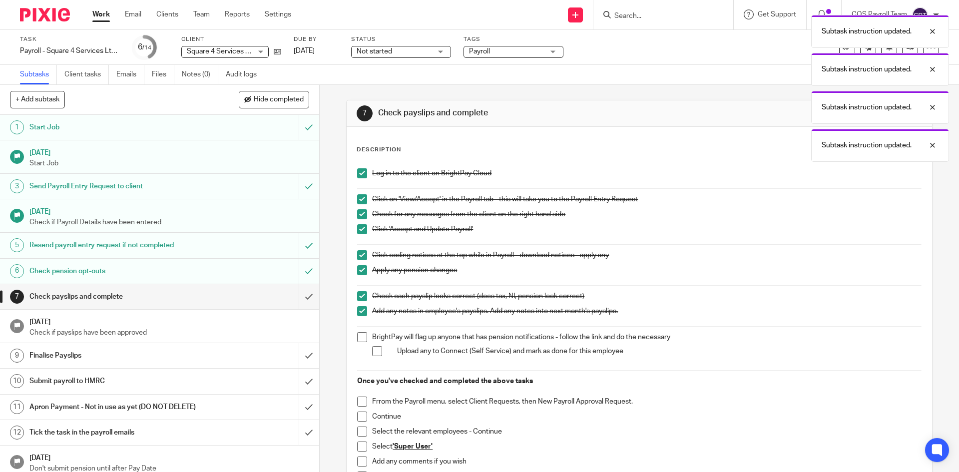
drag, startPoint x: 357, startPoint y: 336, endPoint x: 364, endPoint y: 348, distance: 13.9
click at [359, 337] on span at bounding box center [362, 337] width 10 height 10
click at [373, 352] on span at bounding box center [377, 351] width 10 height 10
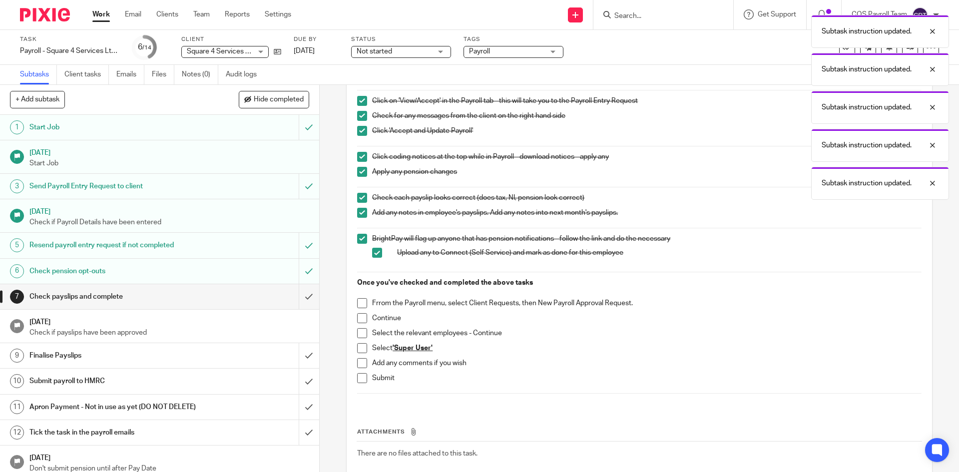
scroll to position [100, 0]
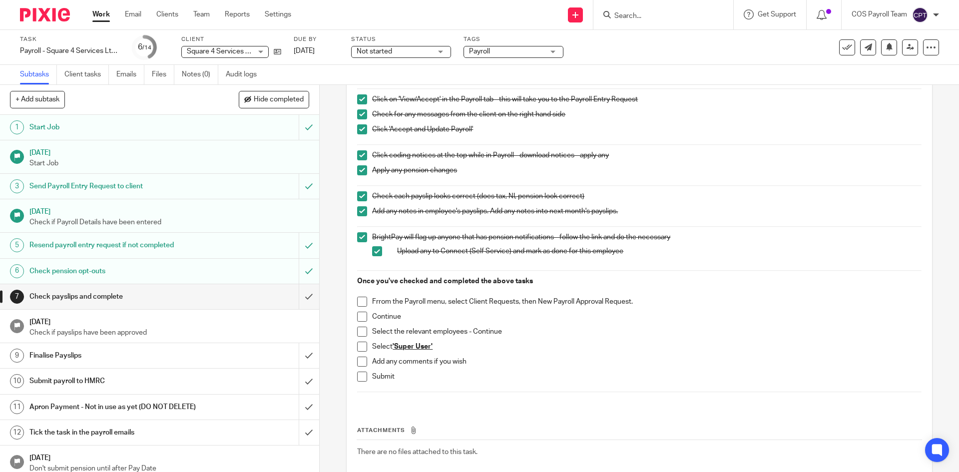
click at [358, 303] on span at bounding box center [362, 302] width 10 height 10
click at [360, 317] on span at bounding box center [362, 317] width 10 height 10
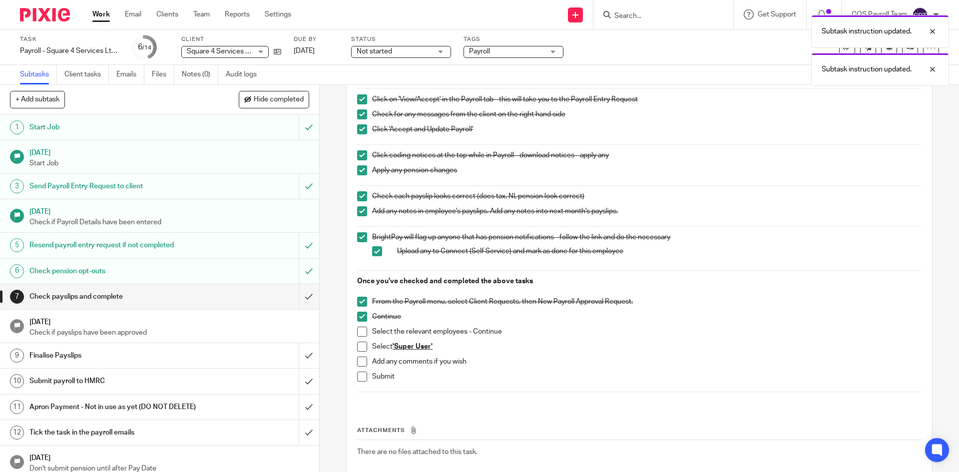
click at [358, 333] on span at bounding box center [362, 332] width 10 height 10
drag, startPoint x: 358, startPoint y: 344, endPoint x: 360, endPoint y: 357, distance: 13.1
click at [358, 345] on span at bounding box center [362, 347] width 10 height 10
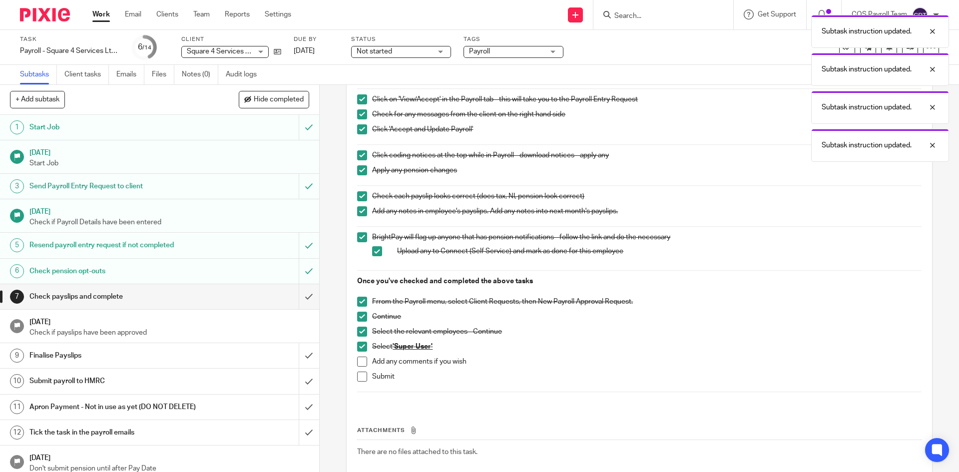
click at [361, 361] on span at bounding box center [362, 362] width 10 height 10
click at [360, 375] on span at bounding box center [362, 377] width 10 height 10
click at [294, 295] on input "submit" at bounding box center [159, 296] width 319 height 25
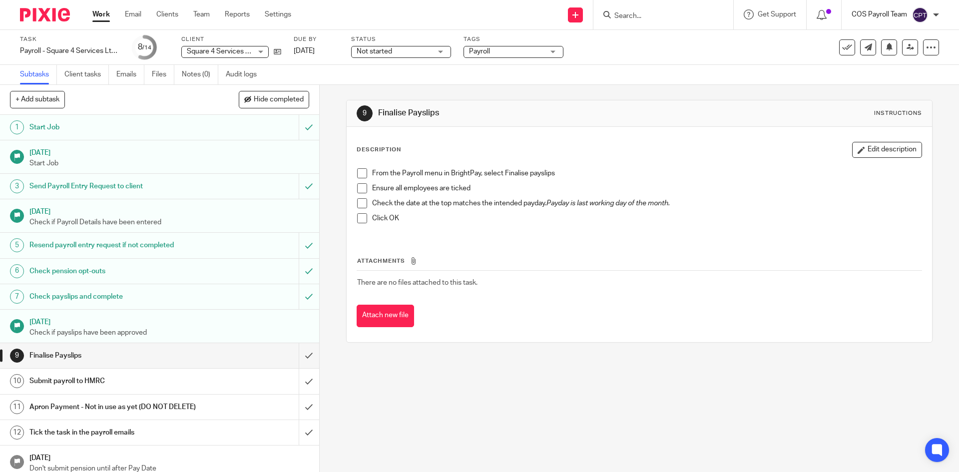
click at [898, 11] on p "COS Payroll Team" at bounding box center [879, 14] width 55 height 10
click at [880, 70] on li "Logout" at bounding box center [901, 69] width 66 height 14
